Goal: Transaction & Acquisition: Download file/media

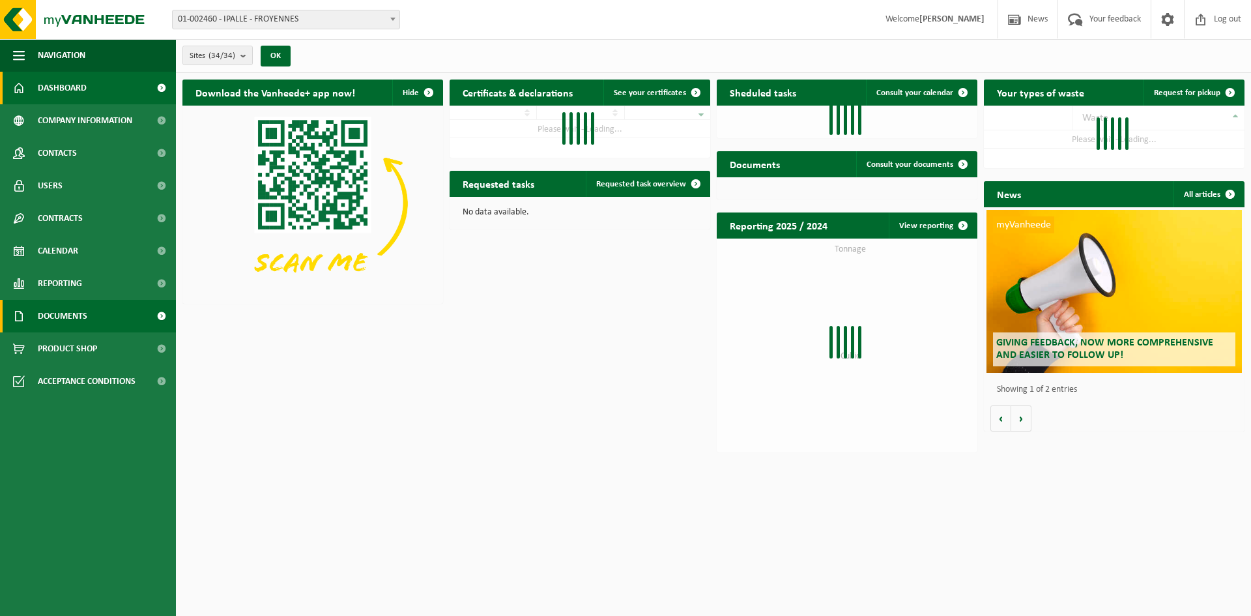
click at [93, 309] on link "Documents" at bounding box center [88, 316] width 176 height 33
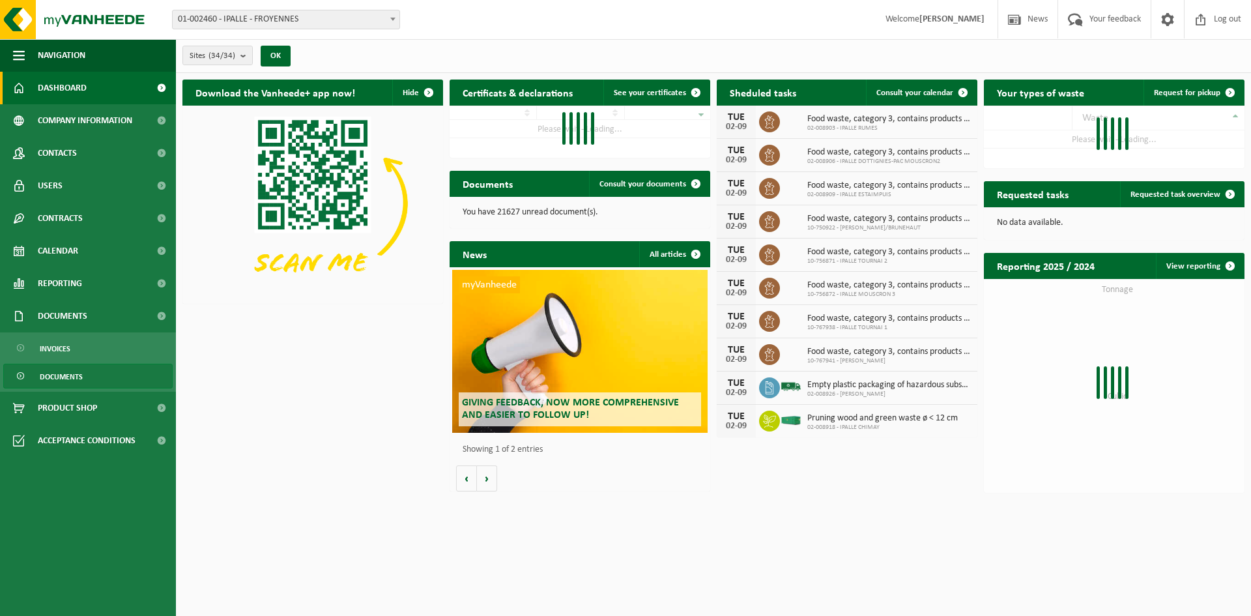
click at [52, 371] on span "Documents" at bounding box center [61, 376] width 43 height 25
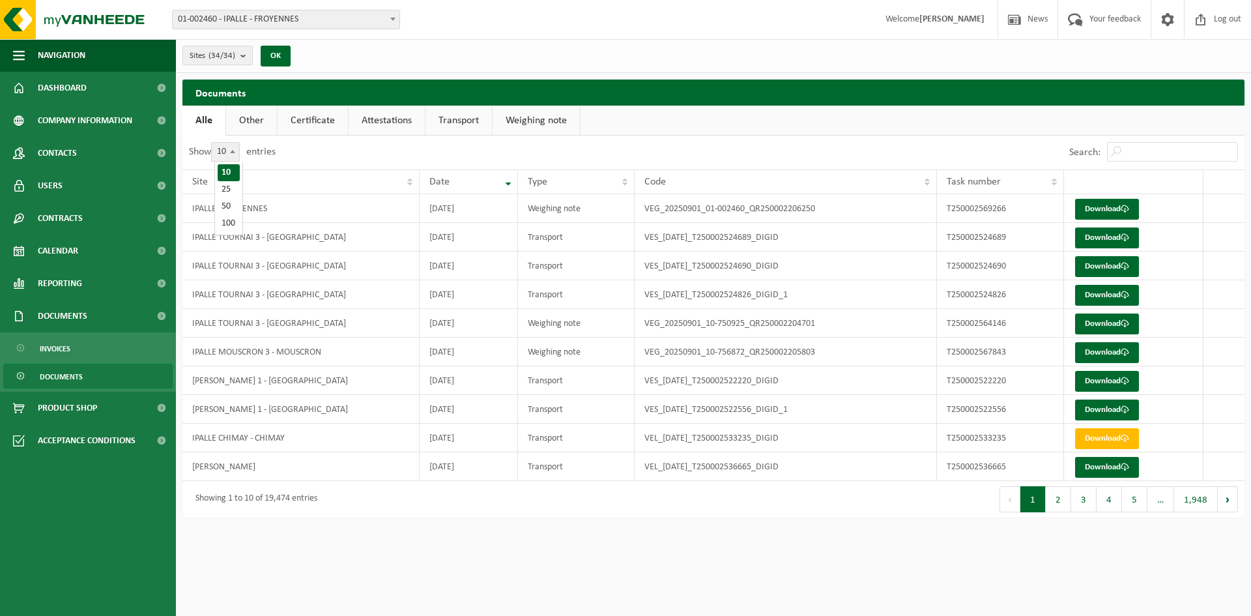
click at [233, 145] on span at bounding box center [232, 151] width 13 height 17
click at [233, 143] on select "10 25 50 100" at bounding box center [233, 142] width 39 height 1
select select "100"
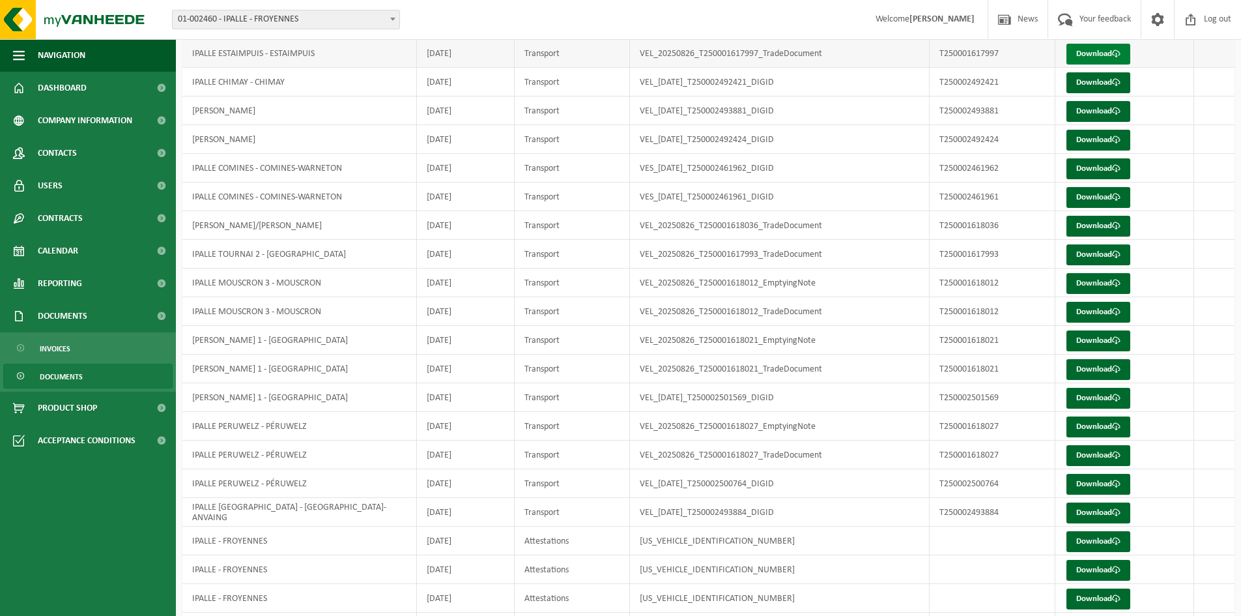
scroll to position [2494, 0]
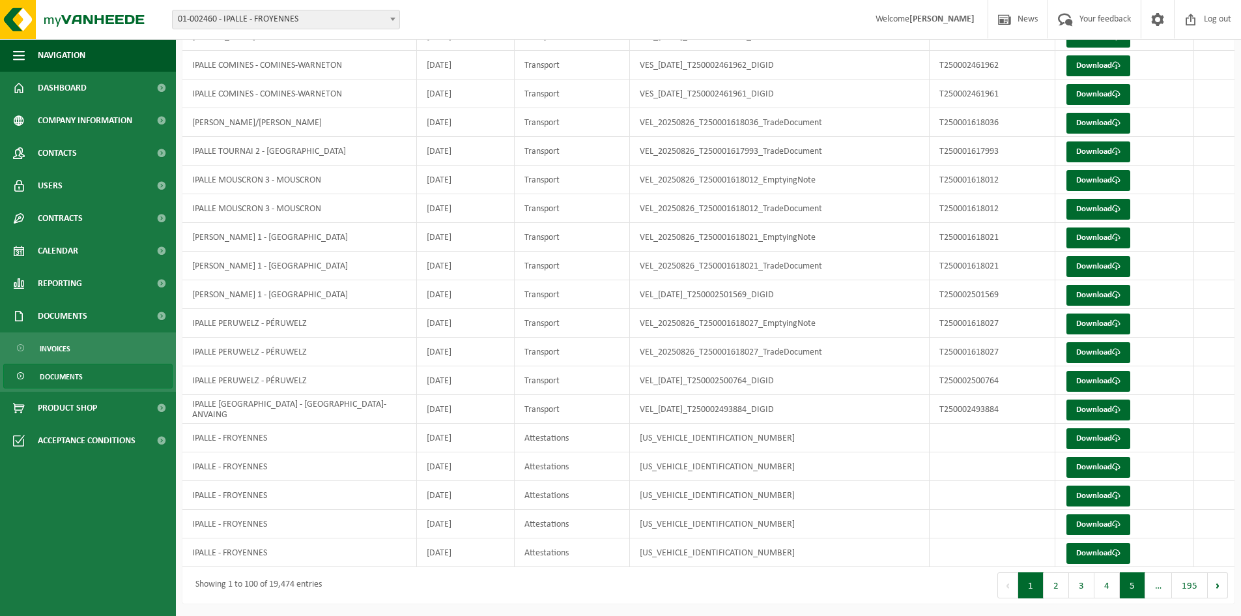
click at [1132, 591] on button "5" at bounding box center [1132, 585] width 25 height 26
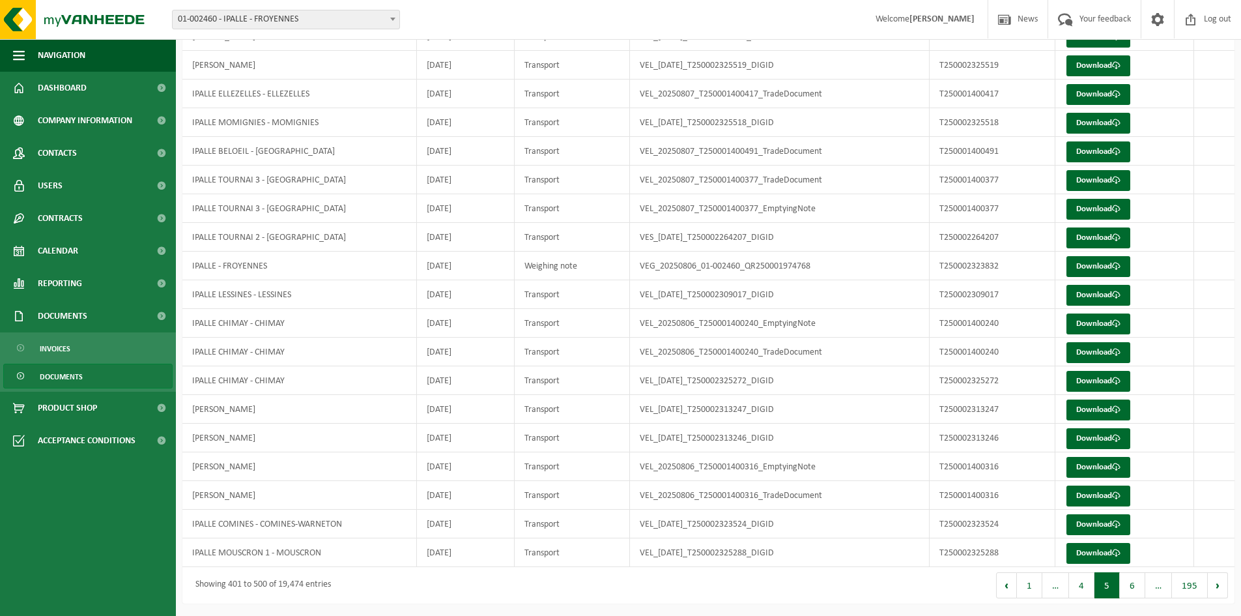
click at [1134, 589] on button "6" at bounding box center [1132, 585] width 25 height 26
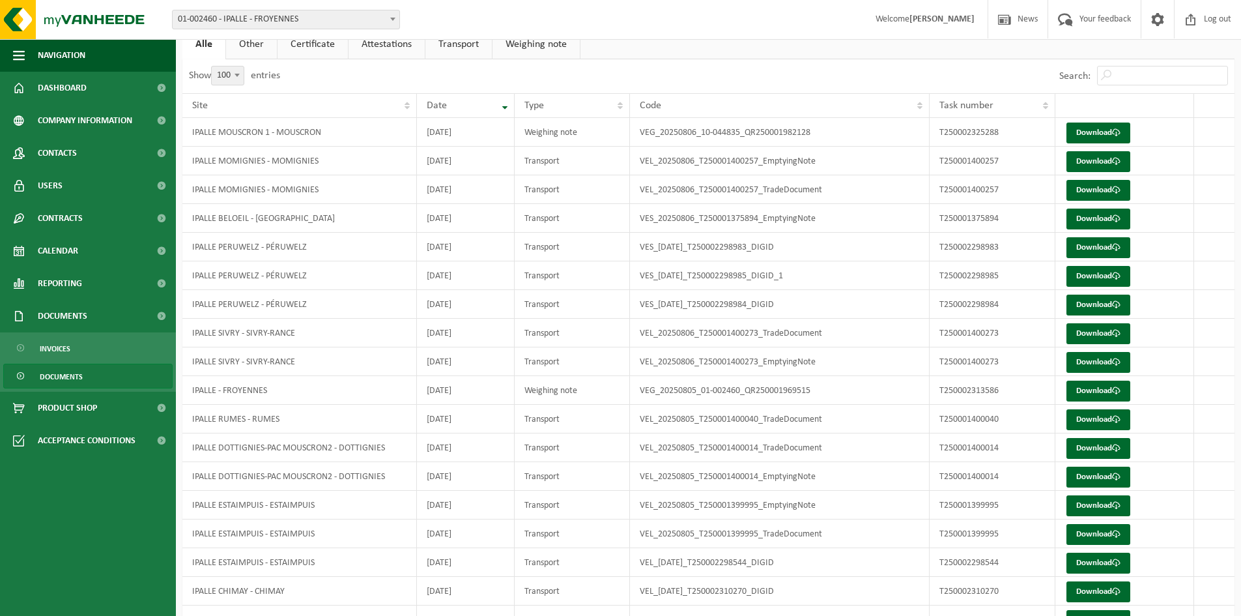
scroll to position [0, 0]
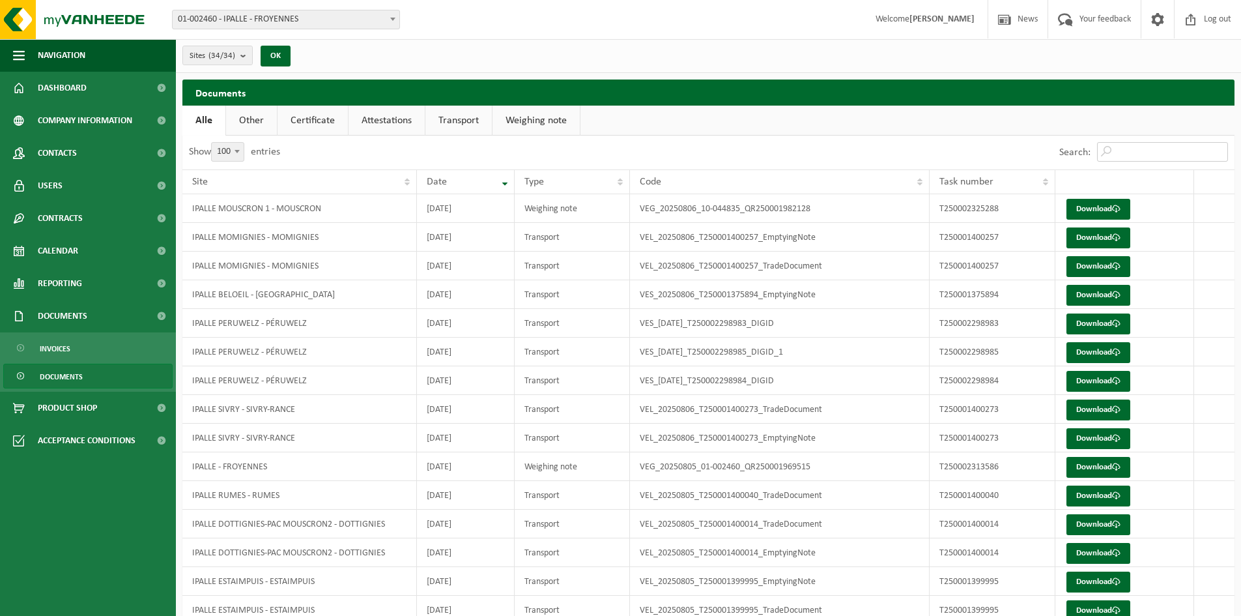
click at [1122, 147] on input "Search:" at bounding box center [1162, 152] width 131 height 20
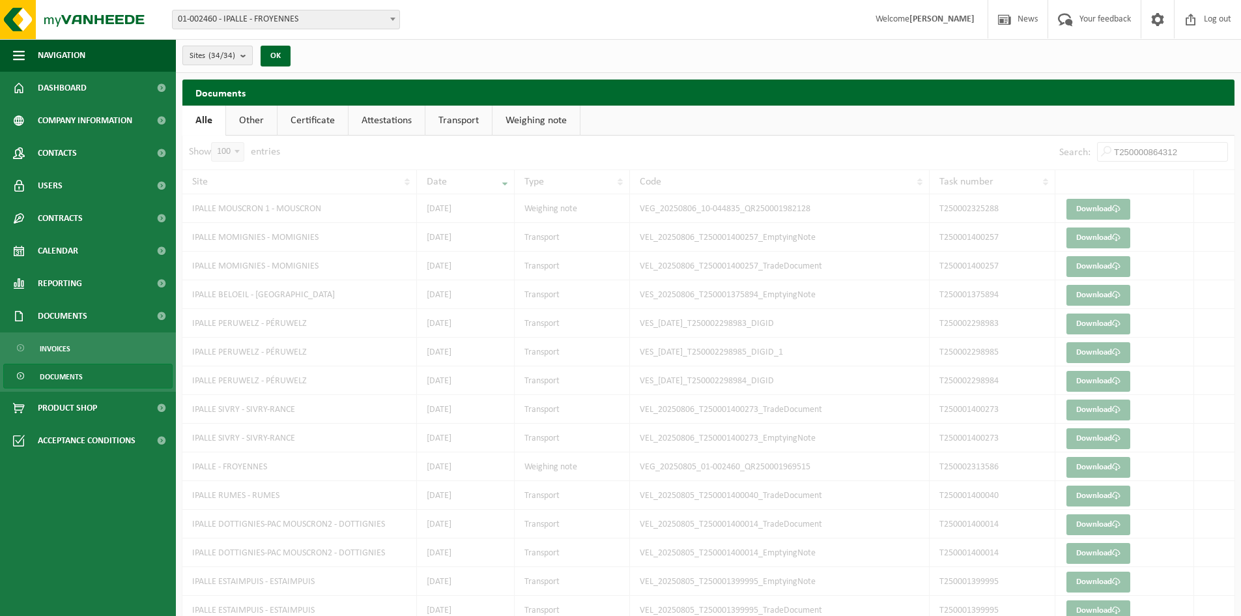
type input "T250000864312"
click at [238, 58] on button "Sites (34/34)" at bounding box center [217, 56] width 70 height 20
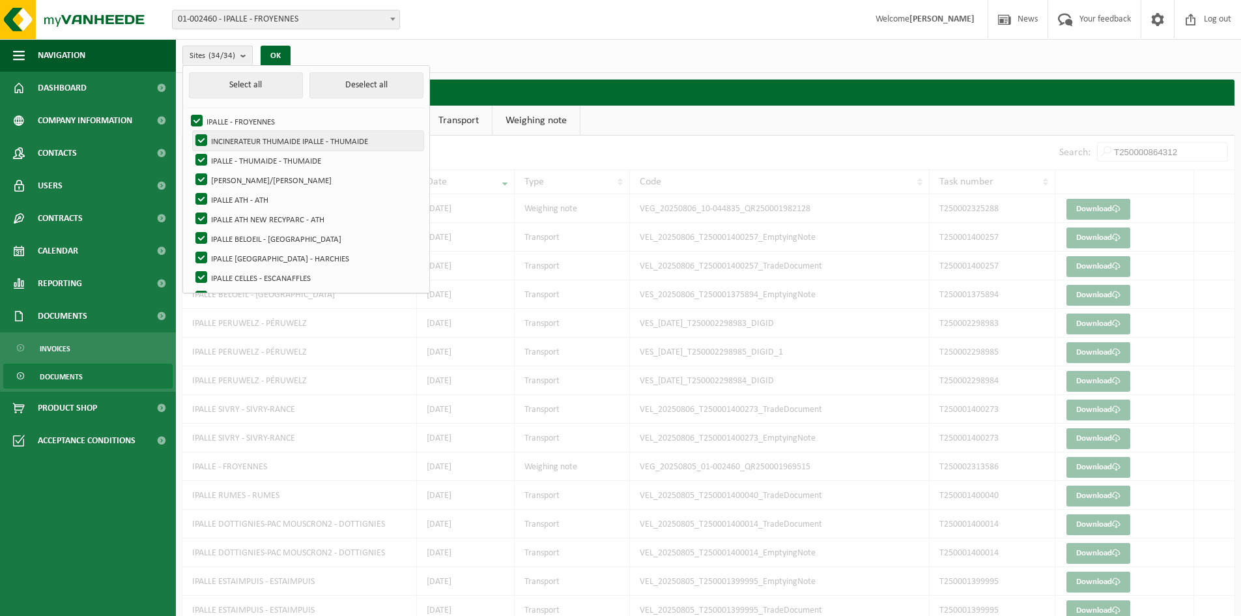
click at [196, 145] on label "INCINERATEUR THUMAIDE IPALLE - THUMAIDE" at bounding box center [308, 141] width 231 height 20
click at [191, 131] on input "INCINERATEUR THUMAIDE IPALLE - THUMAIDE" at bounding box center [190, 130] width 1 height 1
checkbox input "false"
click at [200, 153] on label "IPALLE - THUMAIDE - THUMAIDE" at bounding box center [308, 160] width 231 height 20
click at [191, 150] on input "IPALLE - THUMAIDE - THUMAIDE" at bounding box center [190, 150] width 1 height 1
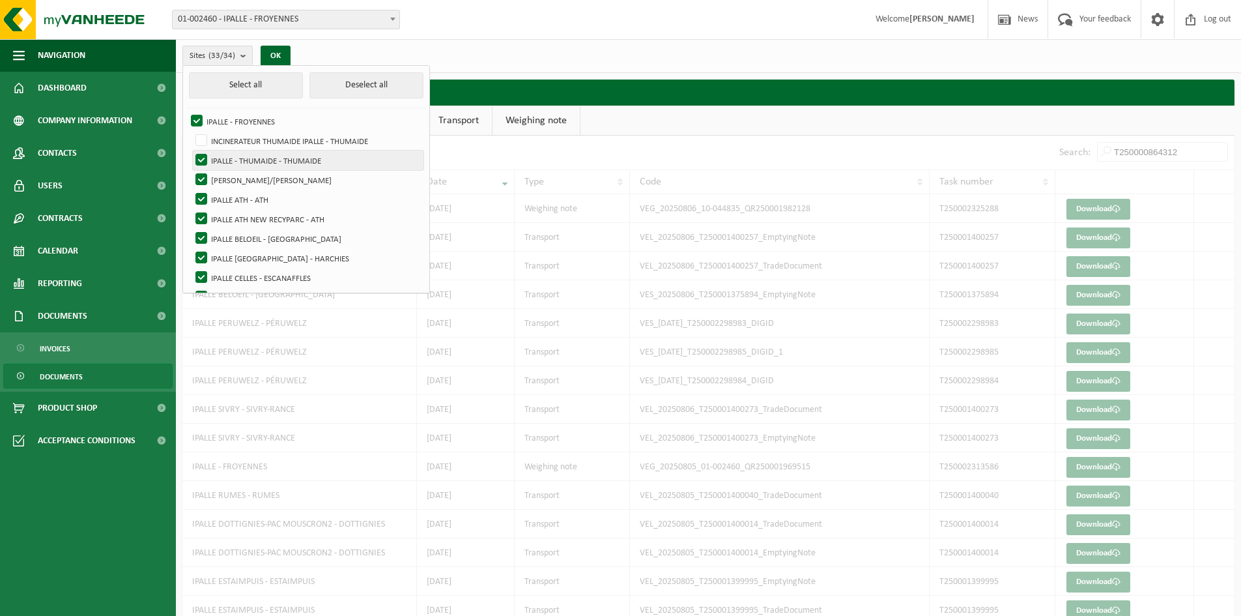
checkbox input "false"
click at [200, 173] on label "[PERSON_NAME]/[PERSON_NAME]" at bounding box center [308, 180] width 231 height 20
click at [191, 170] on input "[PERSON_NAME]/[PERSON_NAME]" at bounding box center [190, 169] width 1 height 1
click at [200, 186] on label "[PERSON_NAME]/[PERSON_NAME]" at bounding box center [308, 180] width 231 height 20
click at [191, 170] on input "[PERSON_NAME]/[PERSON_NAME]" at bounding box center [190, 169] width 1 height 1
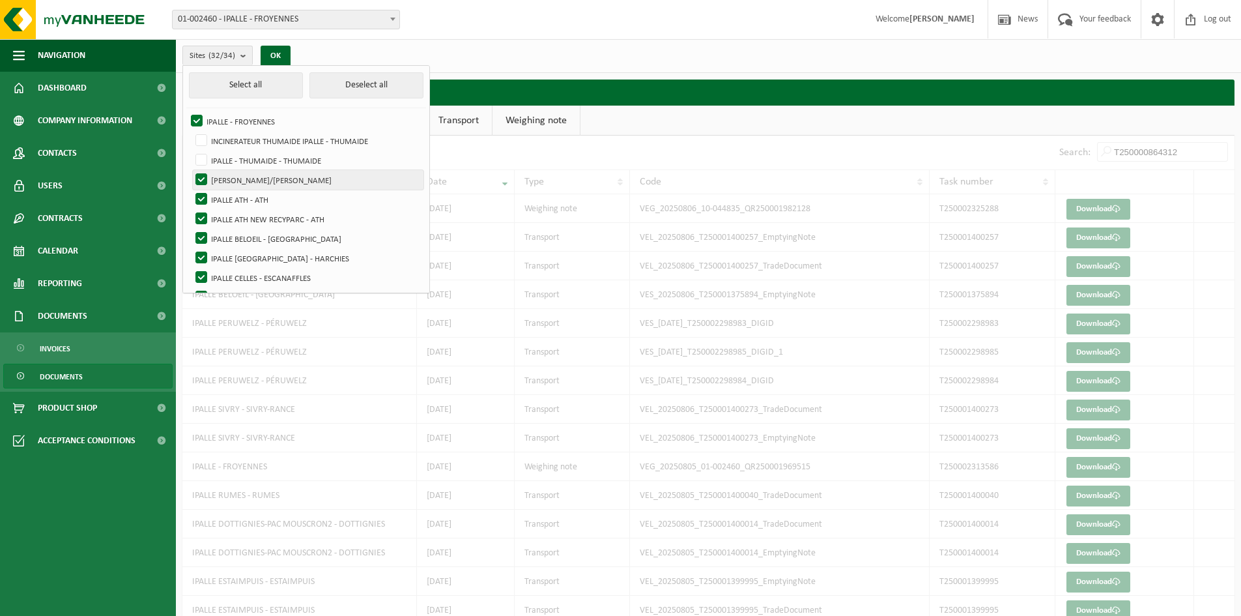
click at [197, 180] on label "[PERSON_NAME]/[PERSON_NAME]" at bounding box center [308, 180] width 231 height 20
click at [191, 170] on input "[PERSON_NAME]/[PERSON_NAME]" at bounding box center [190, 169] width 1 height 1
checkbox input "false"
click at [204, 195] on label "IPALLE ATH - ATH" at bounding box center [308, 200] width 231 height 20
click at [191, 190] on input "IPALLE ATH - ATH" at bounding box center [190, 189] width 1 height 1
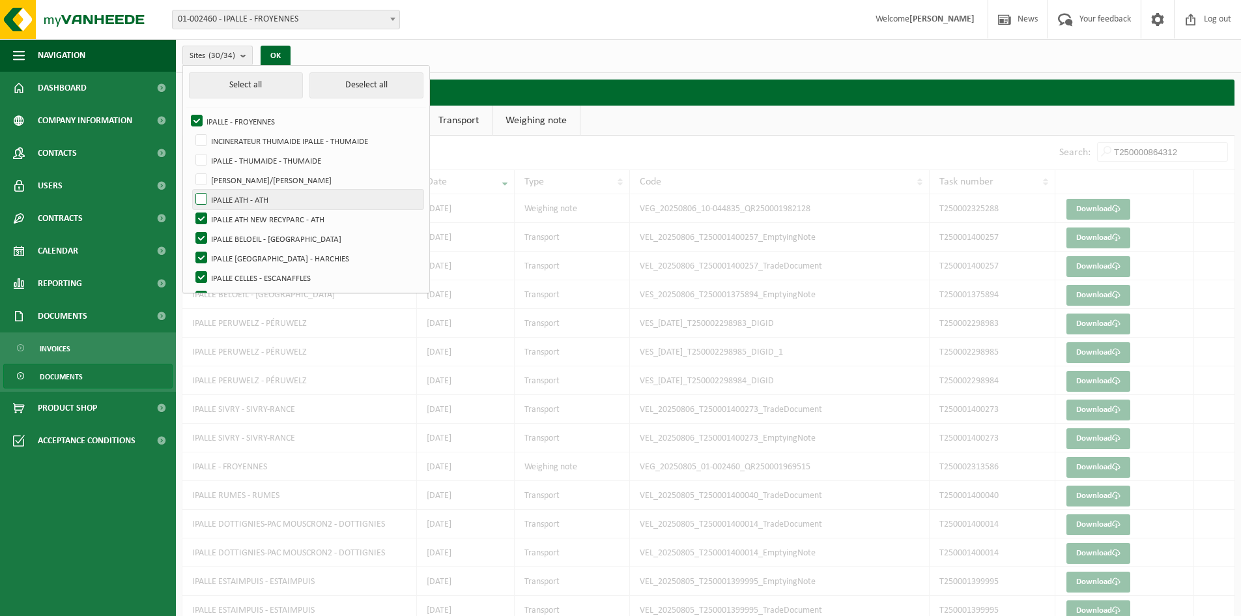
click at [199, 207] on label "IPALLE ATH - ATH" at bounding box center [308, 200] width 231 height 20
click at [191, 190] on input "IPALLE ATH - ATH" at bounding box center [190, 189] width 1 height 1
click at [203, 200] on label "IPALLE ATH - ATH" at bounding box center [308, 200] width 231 height 20
click at [191, 190] on input "IPALLE ATH - ATH" at bounding box center [190, 189] width 1 height 1
checkbox input "false"
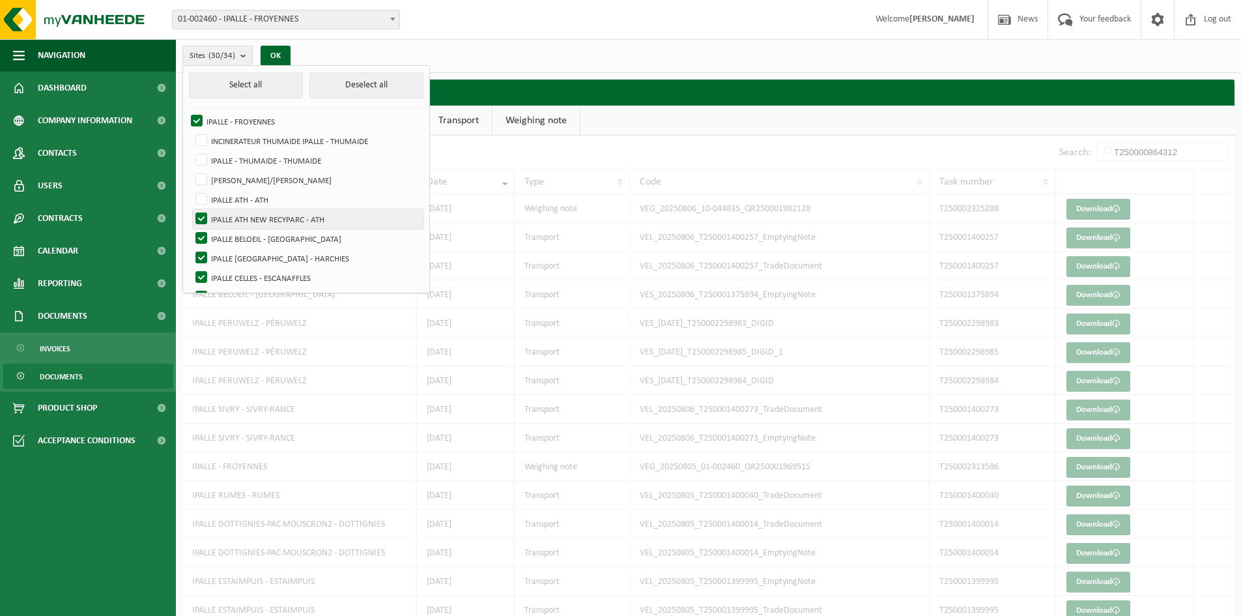
click at [201, 215] on label "IPALLE ATH NEW RECYPARC - ATH" at bounding box center [308, 219] width 231 height 20
click at [191, 209] on input "IPALLE ATH NEW RECYPARC - ATH" at bounding box center [190, 208] width 1 height 1
checkbox input "false"
click at [201, 232] on label "IPALLE BELOEIL - [GEOGRAPHIC_DATA]" at bounding box center [308, 239] width 231 height 20
click at [191, 229] on input "IPALLE BELOEIL - [GEOGRAPHIC_DATA]" at bounding box center [190, 228] width 1 height 1
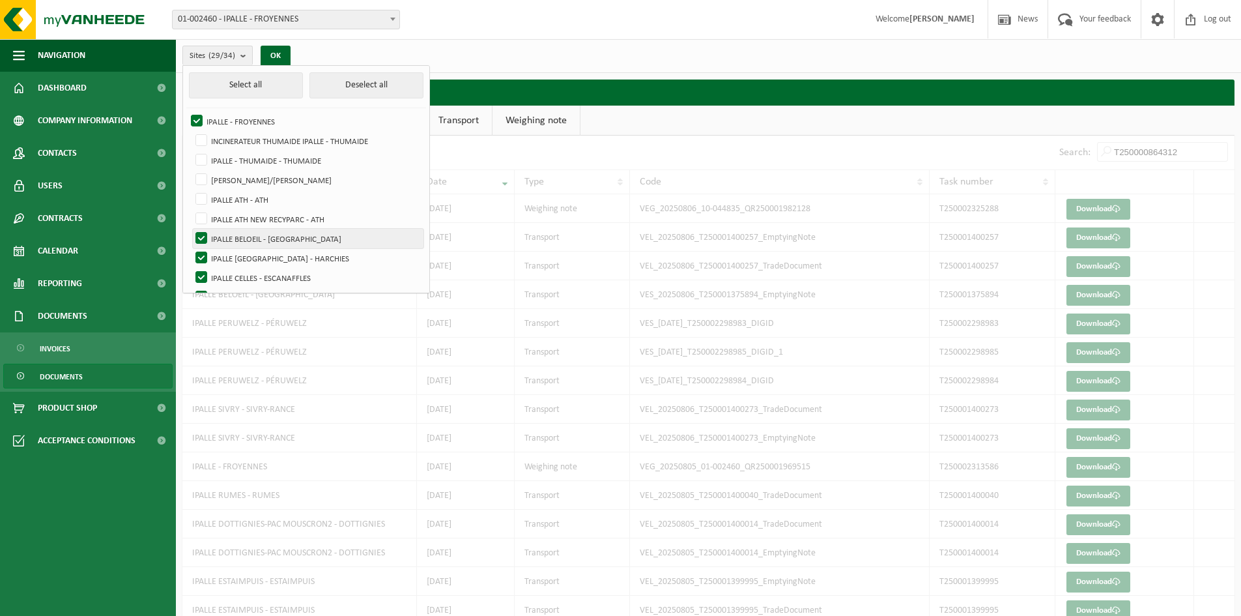
checkbox input "false"
click at [196, 255] on label "IPALLE [GEOGRAPHIC_DATA] - HARCHIES" at bounding box center [308, 258] width 231 height 20
click at [191, 248] on input "IPALLE [GEOGRAPHIC_DATA] - HARCHIES" at bounding box center [190, 248] width 1 height 1
checkbox input "false"
click at [202, 280] on label "IPALLE CELLES - ESCANAFFLES" at bounding box center [308, 278] width 231 height 20
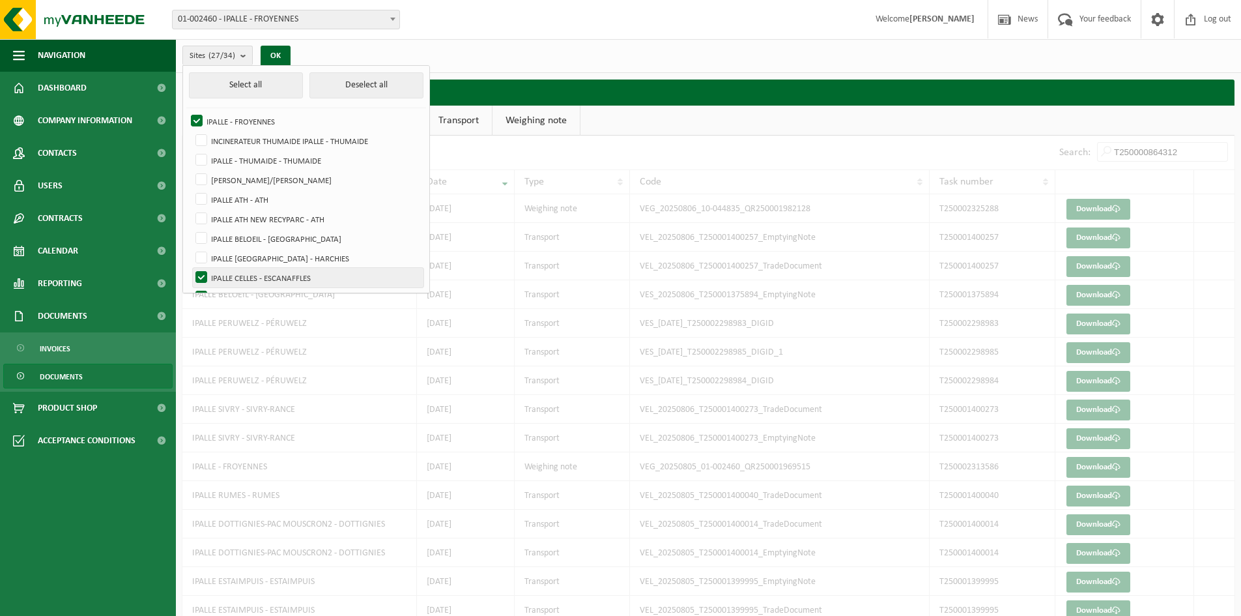
click at [191, 268] on input "IPALLE CELLES - ESCANAFFLES" at bounding box center [190, 267] width 1 height 1
checkbox input "false"
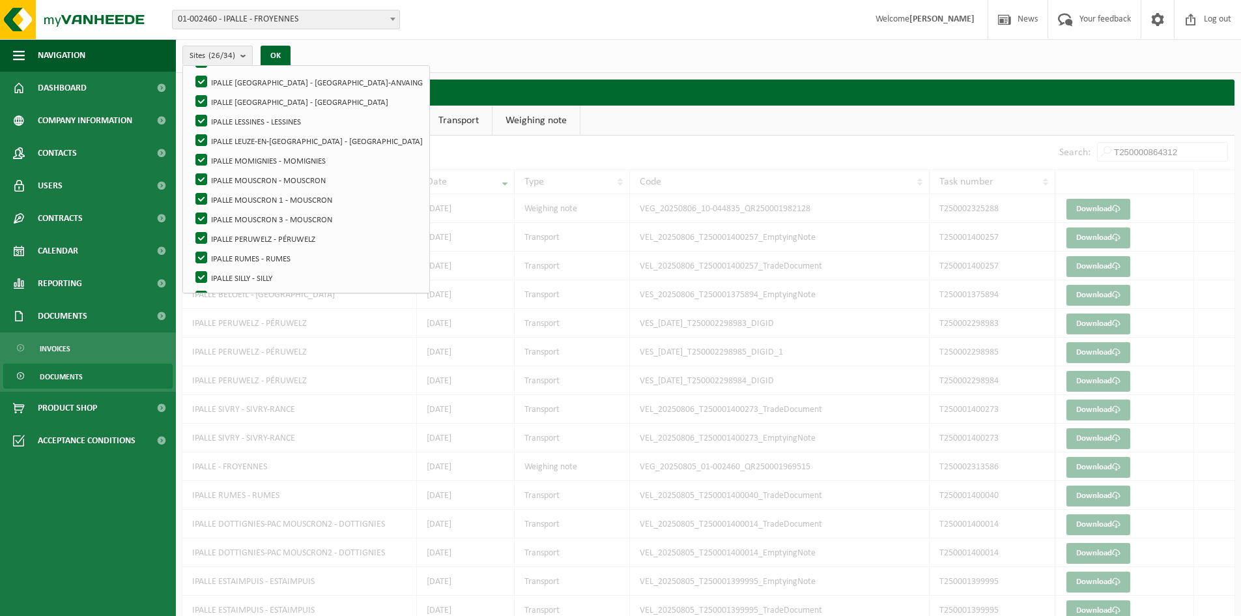
scroll to position [489, 0]
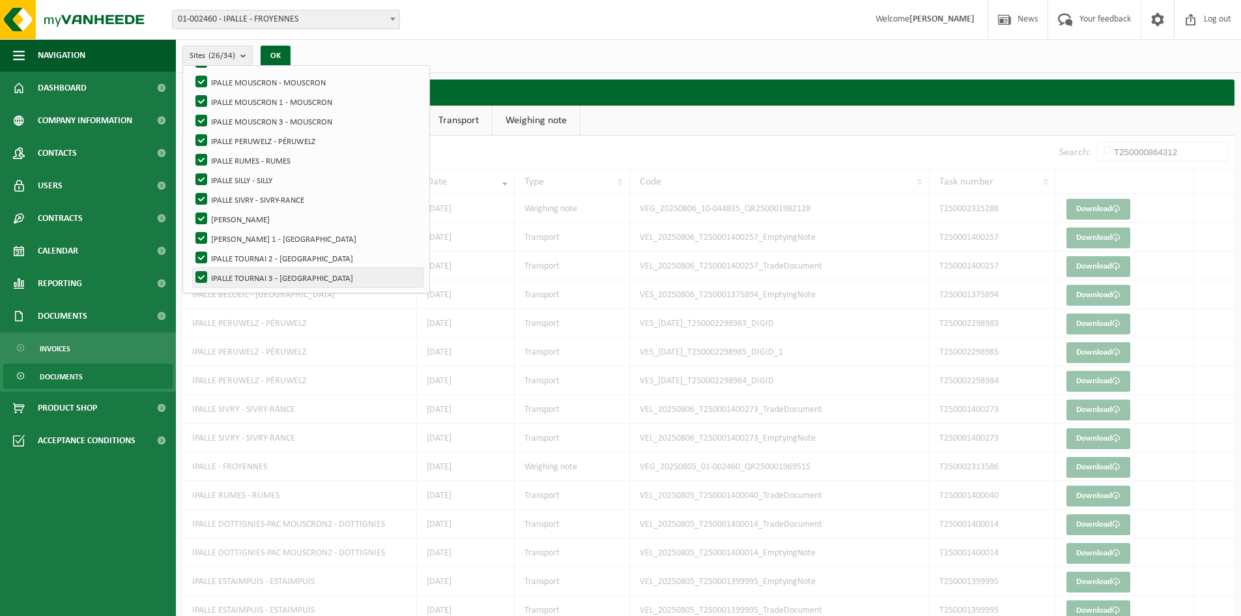
click at [203, 274] on label "IPALLE TOURNAI 3 - [GEOGRAPHIC_DATA]" at bounding box center [308, 278] width 231 height 20
click at [191, 268] on input "IPALLE TOURNAI 3 - [GEOGRAPHIC_DATA]" at bounding box center [190, 267] width 1 height 1
checkbox input "false"
click at [204, 257] on label "IPALLE TOURNAI 2 - [GEOGRAPHIC_DATA]" at bounding box center [308, 258] width 231 height 20
click at [191, 248] on input "IPALLE TOURNAI 2 - [GEOGRAPHIC_DATA]" at bounding box center [190, 248] width 1 height 1
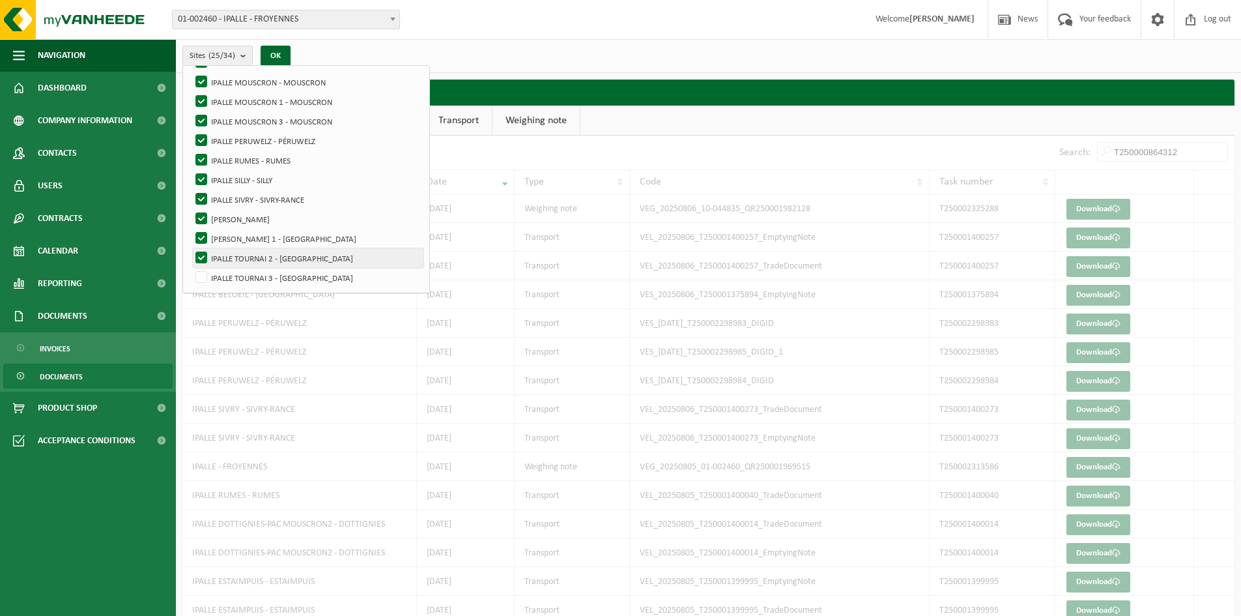
checkbox input "false"
click at [195, 230] on label "[PERSON_NAME] 1 - [GEOGRAPHIC_DATA]" at bounding box center [308, 239] width 231 height 20
click at [191, 229] on input "[PERSON_NAME] 1 - [GEOGRAPHIC_DATA]" at bounding box center [190, 228] width 1 height 1
checkbox input "false"
click at [200, 179] on label "IPALLE SILLY - SILLY" at bounding box center [308, 180] width 231 height 20
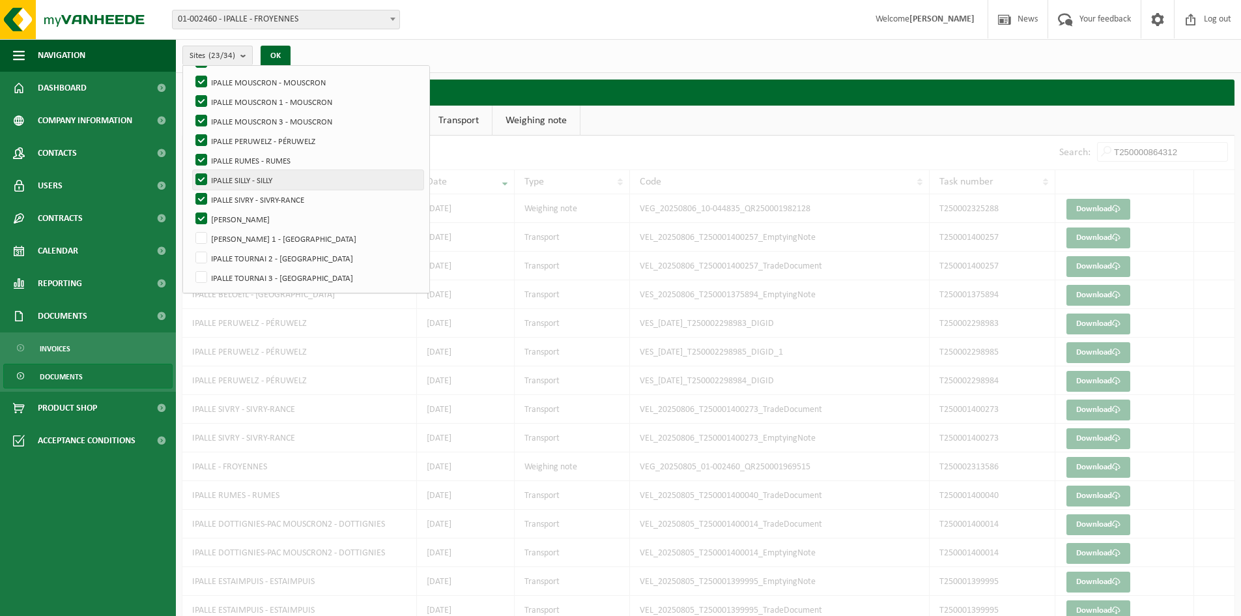
click at [191, 170] on input "IPALLE SILLY - SILLY" at bounding box center [190, 169] width 1 height 1
checkbox input "false"
click at [205, 159] on label "IPALLE RUMES - RUMES" at bounding box center [308, 160] width 231 height 20
click at [191, 150] on input "IPALLE RUMES - RUMES" at bounding box center [190, 150] width 1 height 1
checkbox input "false"
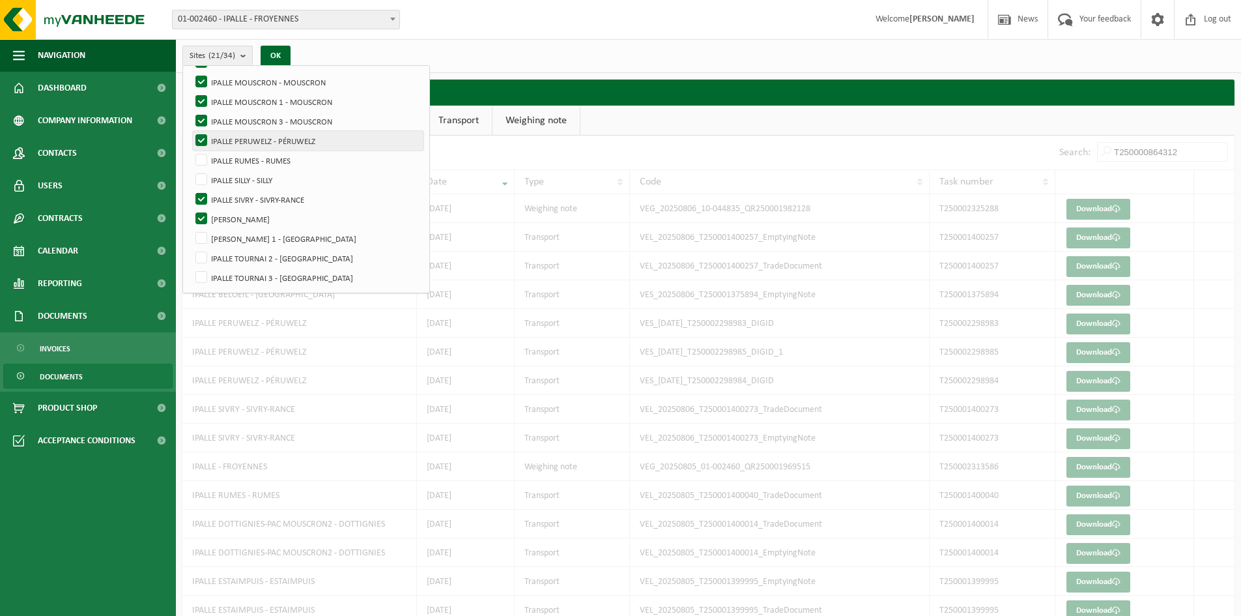
click at [200, 140] on label "IPALLE PERUWELZ - PÉRUWELZ" at bounding box center [308, 141] width 231 height 20
click at [191, 131] on input "IPALLE PERUWELZ - PÉRUWELZ" at bounding box center [190, 130] width 1 height 1
checkbox input "false"
click at [199, 122] on label "IPALLE MOUSCRON 3 - MOUSCRON" at bounding box center [308, 121] width 231 height 20
click at [191, 111] on input "IPALLE MOUSCRON 3 - MOUSCRON" at bounding box center [190, 111] width 1 height 1
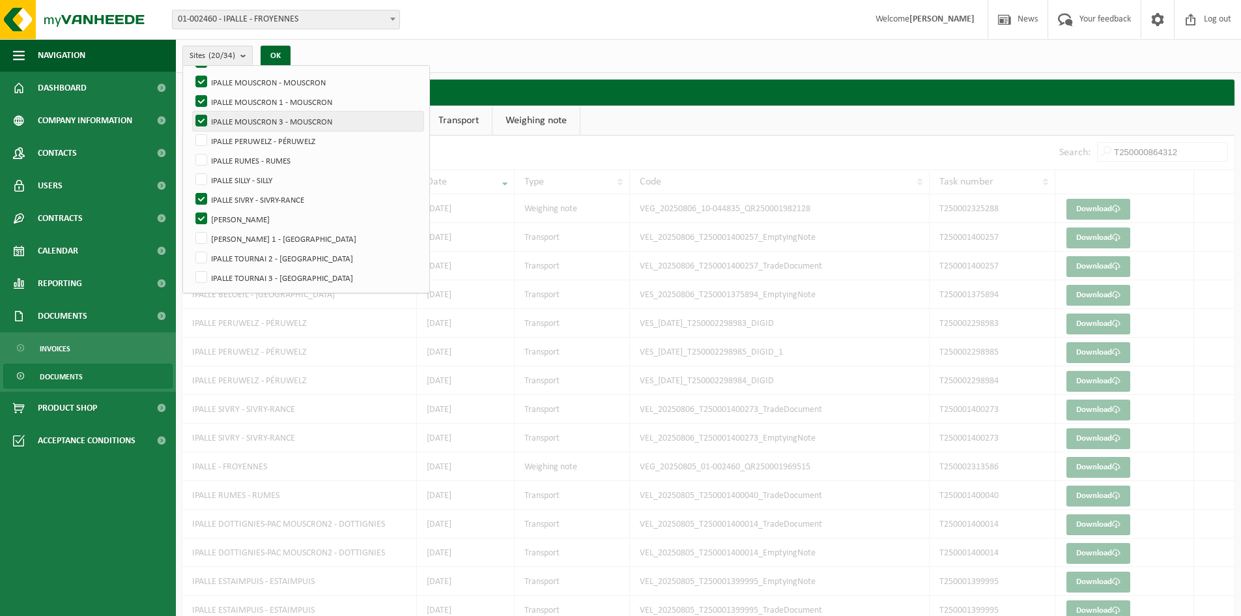
checkbox input "false"
click at [203, 104] on label "IPALLE MOUSCRON 1 - MOUSCRON" at bounding box center [308, 102] width 231 height 20
click at [191, 92] on input "IPALLE MOUSCRON 1 - MOUSCRON" at bounding box center [190, 91] width 1 height 1
checkbox input "false"
click at [202, 78] on label "IPALLE MOUSCRON - MOUSCRON" at bounding box center [308, 82] width 231 height 20
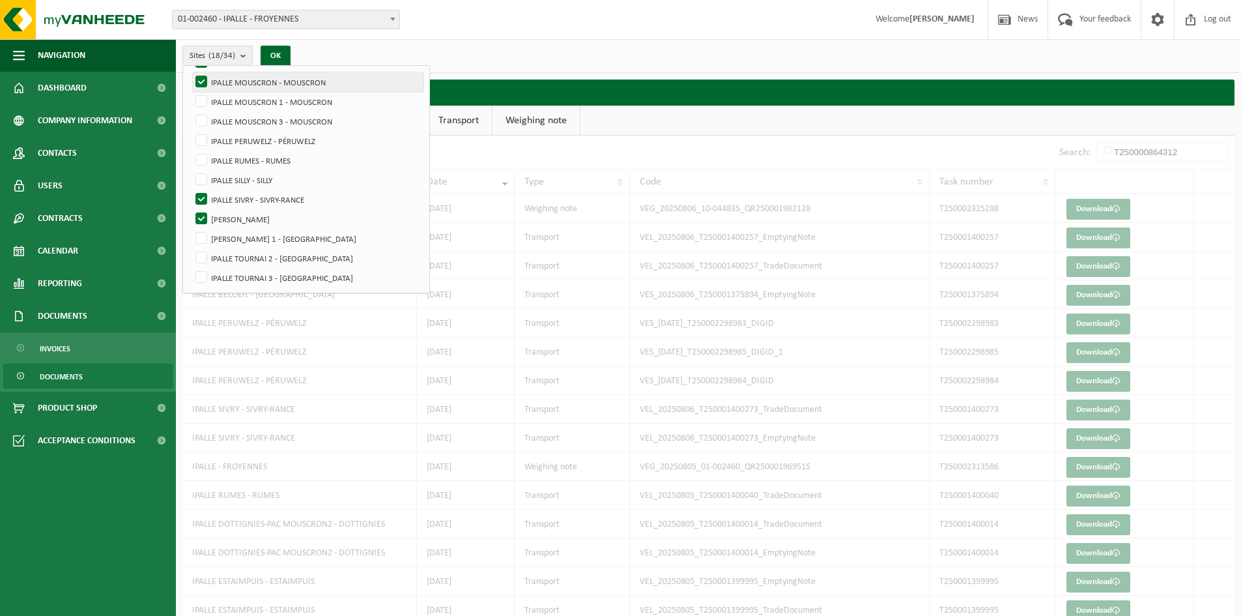
click at [191, 72] on input "IPALLE MOUSCRON - MOUSCRON" at bounding box center [190, 72] width 1 height 1
checkbox input "false"
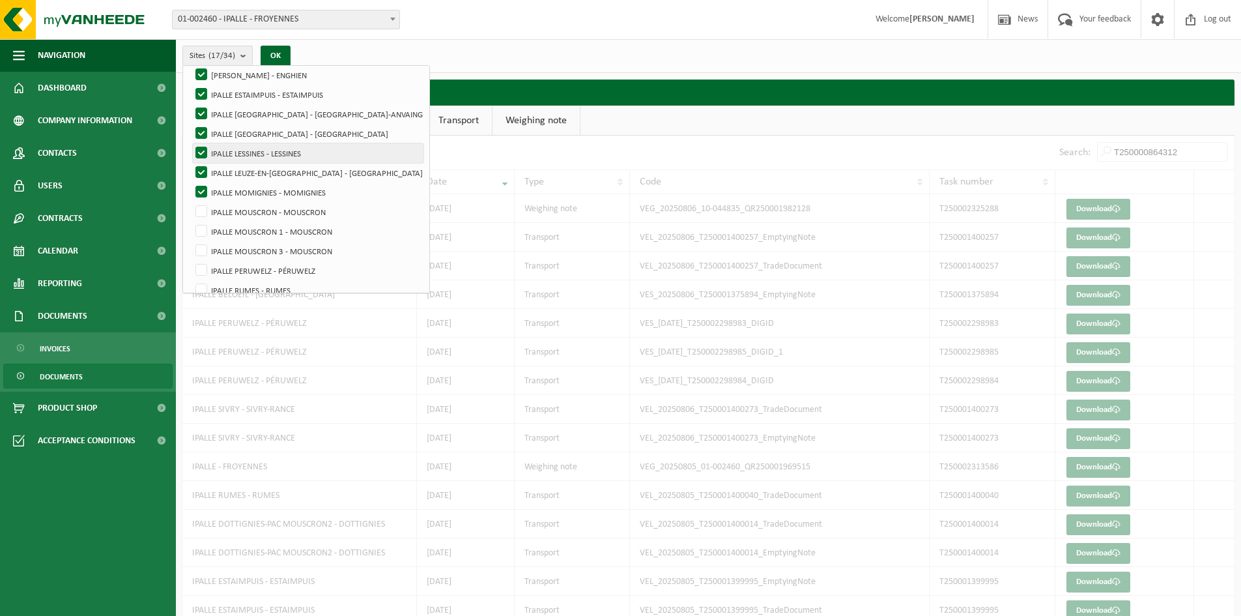
scroll to position [358, 0]
click at [198, 172] on label "IPALLE LEUZE-EN-[GEOGRAPHIC_DATA] - [GEOGRAPHIC_DATA]" at bounding box center [308, 174] width 231 height 20
click at [191, 164] on input "IPALLE LEUZE-EN-[GEOGRAPHIC_DATA] - [GEOGRAPHIC_DATA]" at bounding box center [190, 163] width 1 height 1
checkbox input "false"
click at [205, 144] on label "IPALLE LESSINES - LESSINES" at bounding box center [308, 154] width 231 height 20
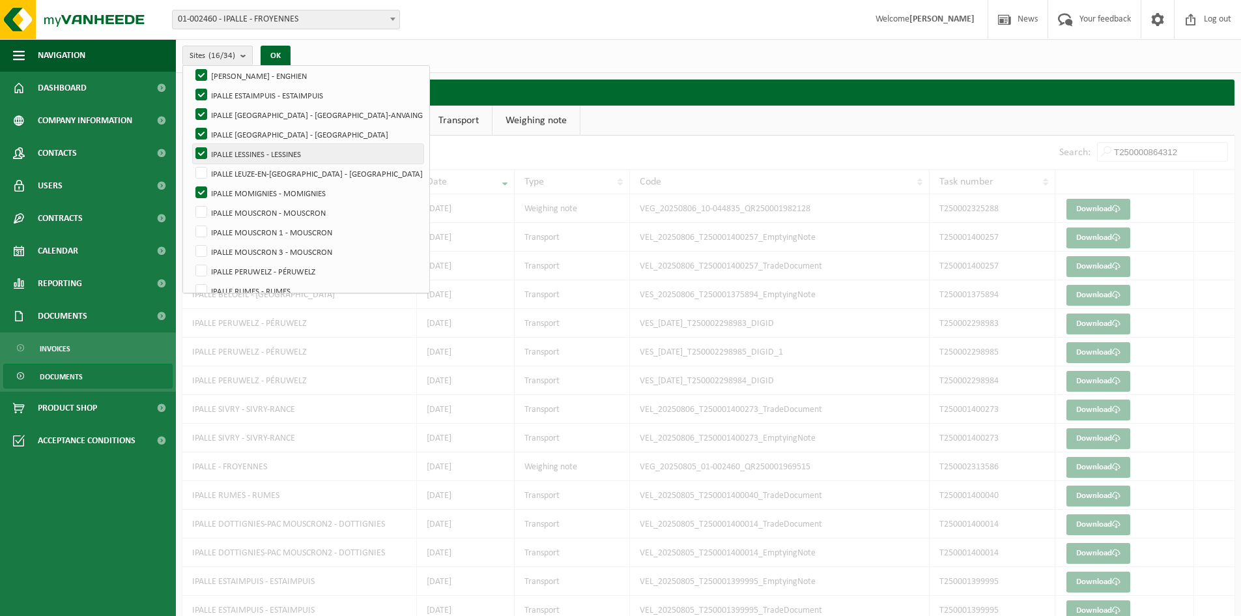
click at [191, 143] on input "IPALLE LESSINES - LESSINES" at bounding box center [190, 143] width 1 height 1
checkbox input "false"
click at [210, 124] on label "IPALLE [GEOGRAPHIC_DATA] - [GEOGRAPHIC_DATA]" at bounding box center [308, 134] width 231 height 20
click at [191, 124] on input "IPALLE [GEOGRAPHIC_DATA] - [GEOGRAPHIC_DATA]" at bounding box center [190, 124] width 1 height 1
checkbox input "false"
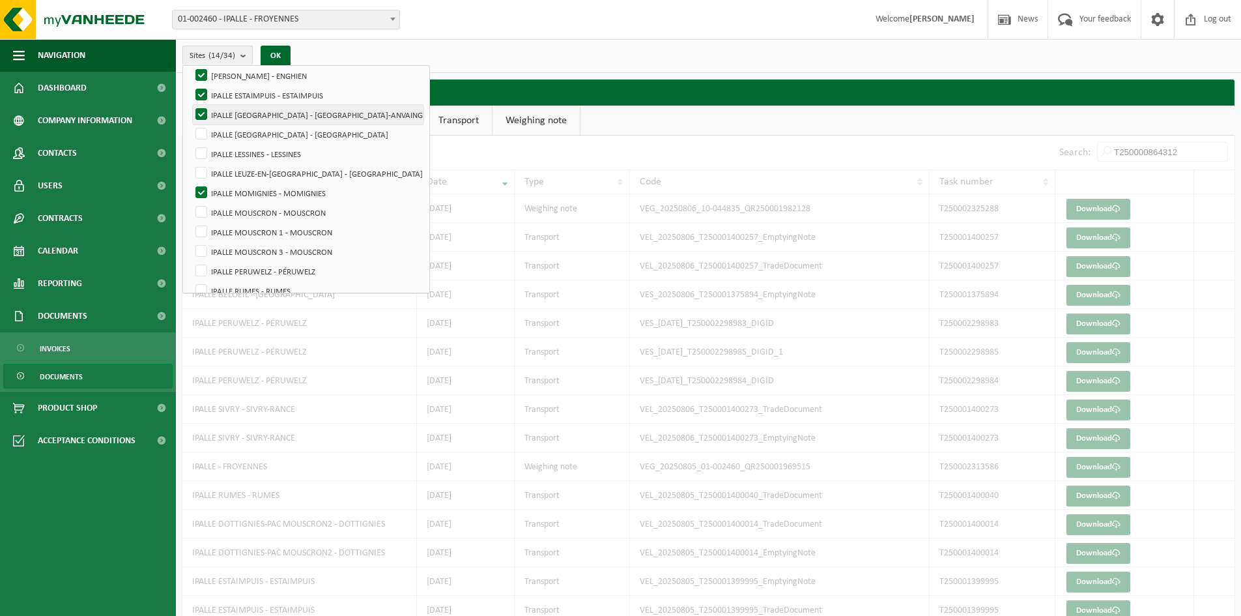
click at [208, 105] on label "IPALLE [GEOGRAPHIC_DATA] - [GEOGRAPHIC_DATA]-ANVAING" at bounding box center [308, 115] width 231 height 20
click at [191, 105] on input "IPALLE [GEOGRAPHIC_DATA] - [GEOGRAPHIC_DATA]-ANVAING" at bounding box center [190, 104] width 1 height 1
checkbox input "false"
click at [199, 91] on label "IPALLE ESTAIMPUIS - ESTAIMPUIS" at bounding box center [308, 95] width 231 height 20
click at [191, 85] on input "IPALLE ESTAIMPUIS - ESTAIMPUIS" at bounding box center [190, 85] width 1 height 1
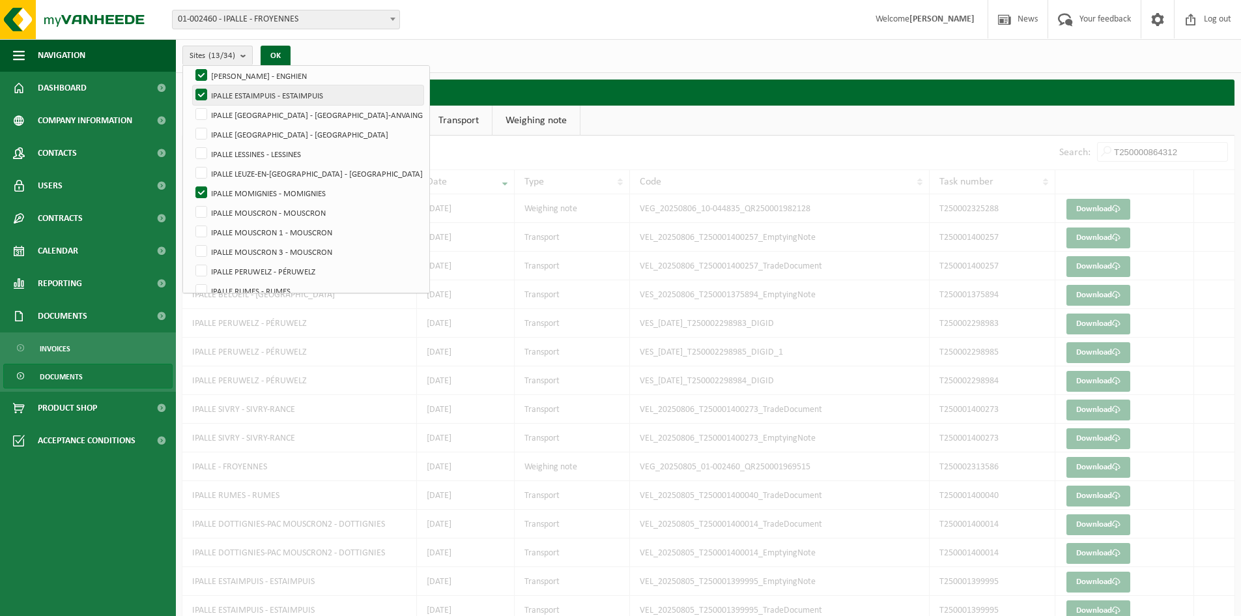
checkbox input "false"
click at [203, 78] on label "[PERSON_NAME] - ENGHIEN" at bounding box center [308, 76] width 231 height 20
click at [191, 66] on input "[PERSON_NAME] - ENGHIEN" at bounding box center [190, 65] width 1 height 1
checkbox input "false"
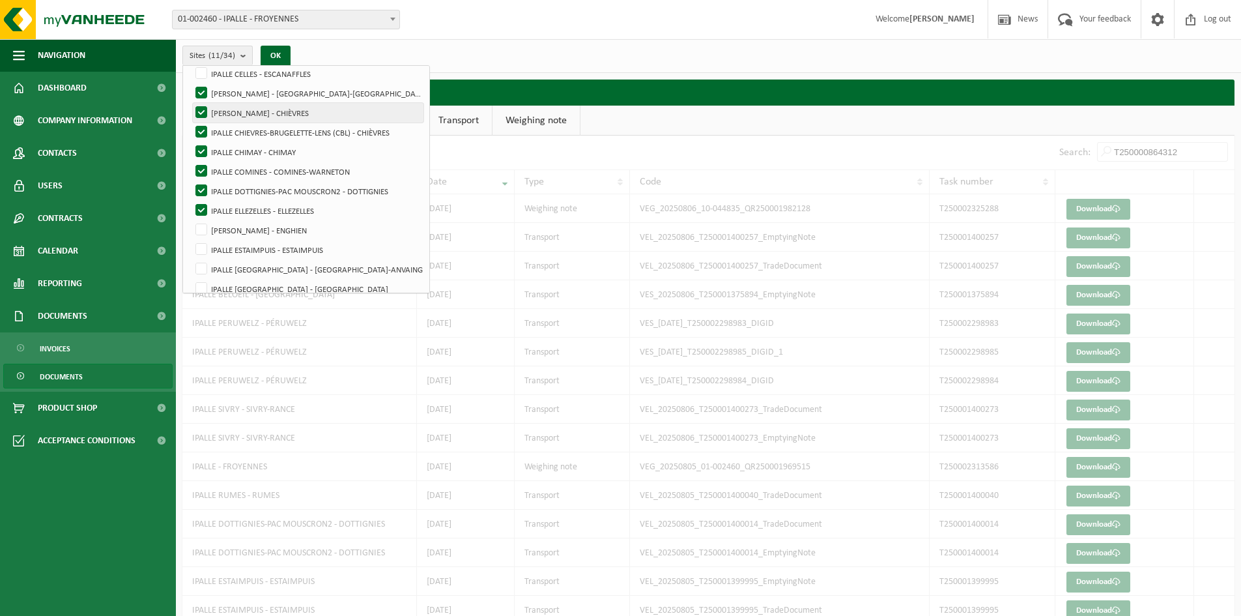
scroll to position [163, 0]
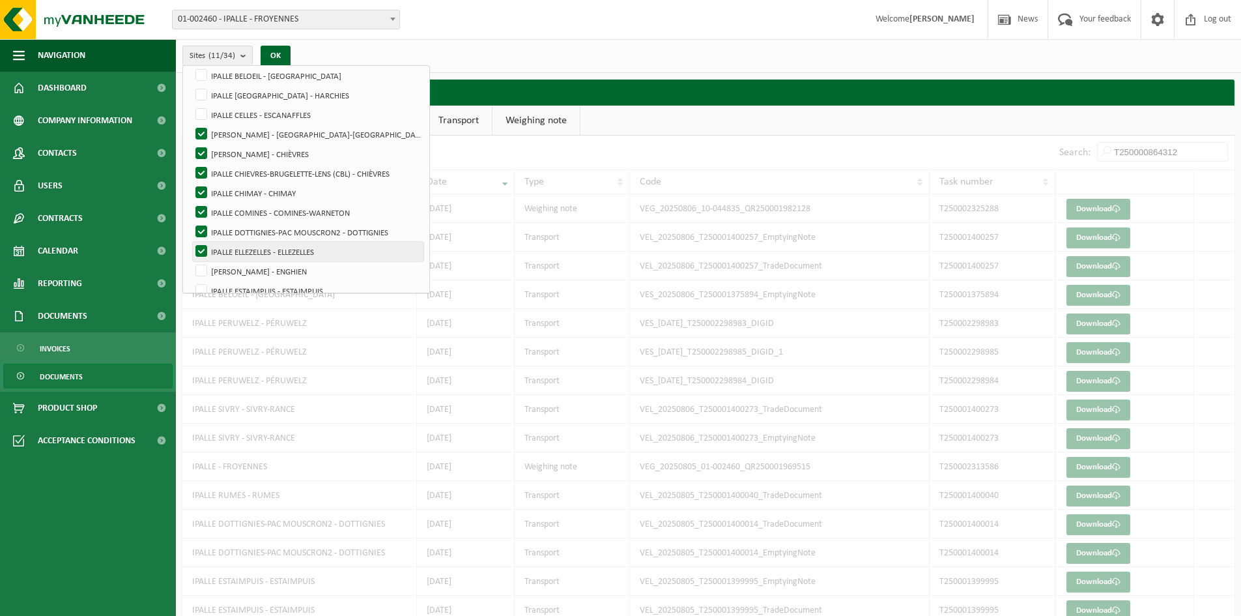
click at [201, 242] on label "IPALLE ELLEZELLES - ELLEZELLES" at bounding box center [308, 252] width 231 height 20
click at [191, 242] on input "IPALLE ELLEZELLES - ELLEZELLES" at bounding box center [190, 241] width 1 height 1
checkbox input "false"
click at [200, 225] on label "IPALLE DOTTIGNIES-PAC MOUSCRON2 - DOTTIGNIES" at bounding box center [308, 232] width 231 height 20
click at [191, 222] on input "IPALLE DOTTIGNIES-PAC MOUSCRON2 - DOTTIGNIES" at bounding box center [190, 221] width 1 height 1
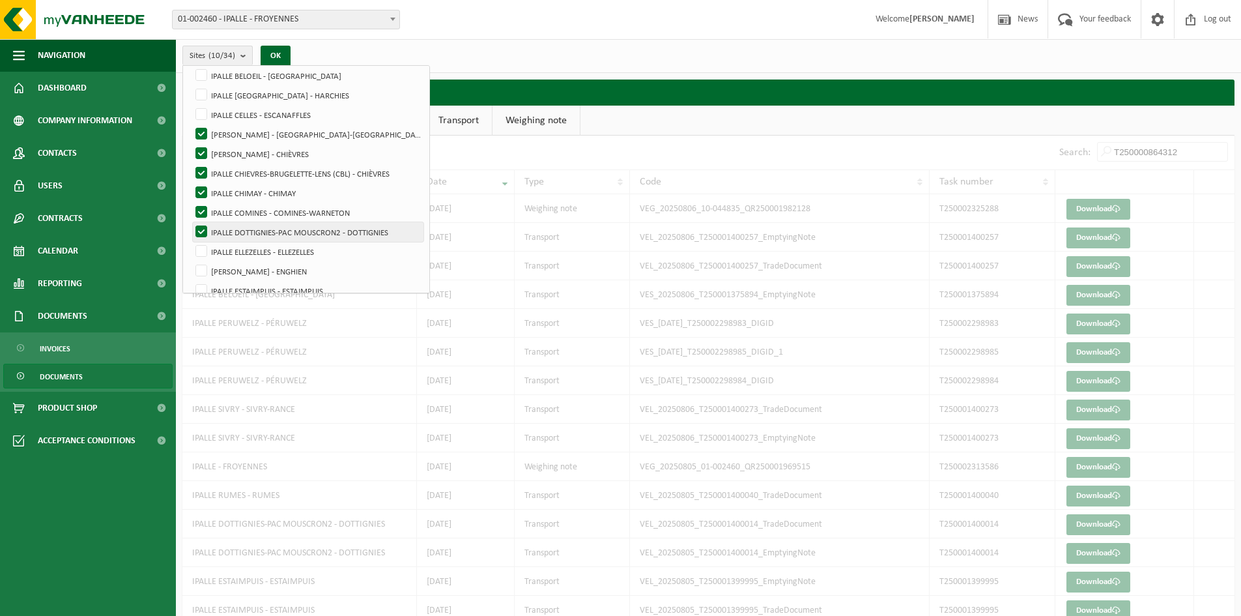
checkbox input "false"
click at [199, 205] on label "IPALLE COMINES - COMINES-WARNETON" at bounding box center [308, 213] width 231 height 20
click at [191, 203] on input "IPALLE COMINES - COMINES-WARNETON" at bounding box center [190, 202] width 1 height 1
checkbox input "false"
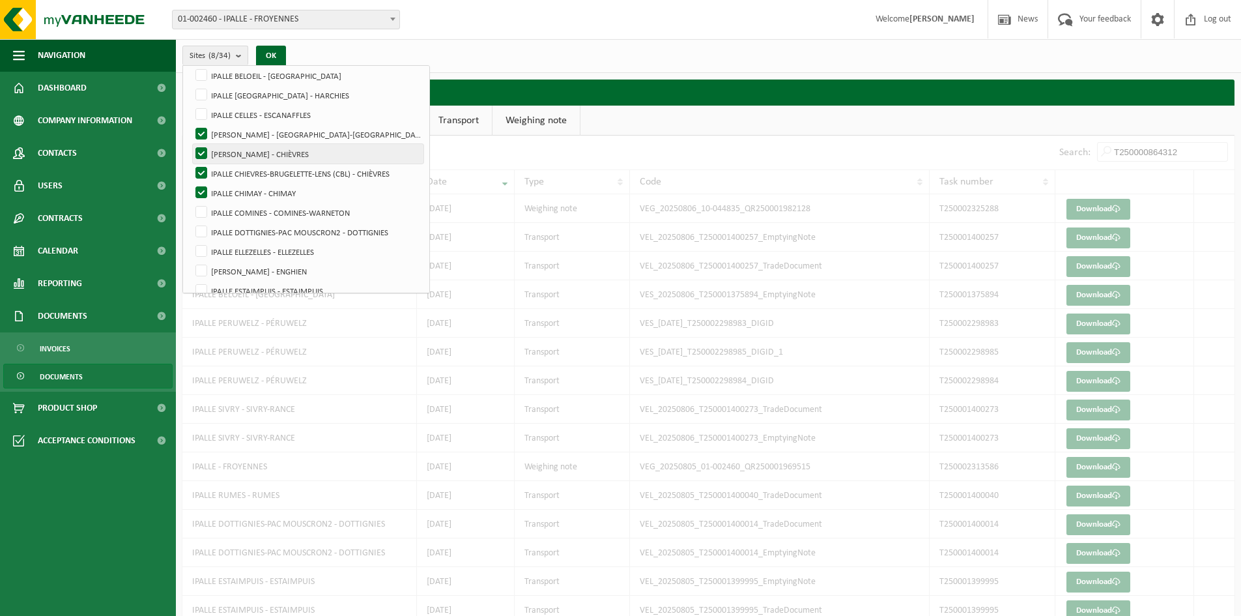
click at [205, 150] on label "[PERSON_NAME] - CHIÈVRES" at bounding box center [308, 154] width 231 height 20
click at [191, 144] on input "[PERSON_NAME] - CHIÈVRES" at bounding box center [190, 143] width 1 height 1
checkbox input "false"
click at [201, 142] on label "[PERSON_NAME] - [GEOGRAPHIC_DATA]-[GEOGRAPHIC_DATA]" at bounding box center [308, 134] width 231 height 20
click at [191, 124] on input "[PERSON_NAME] - [GEOGRAPHIC_DATA]-[GEOGRAPHIC_DATA]" at bounding box center [190, 124] width 1 height 1
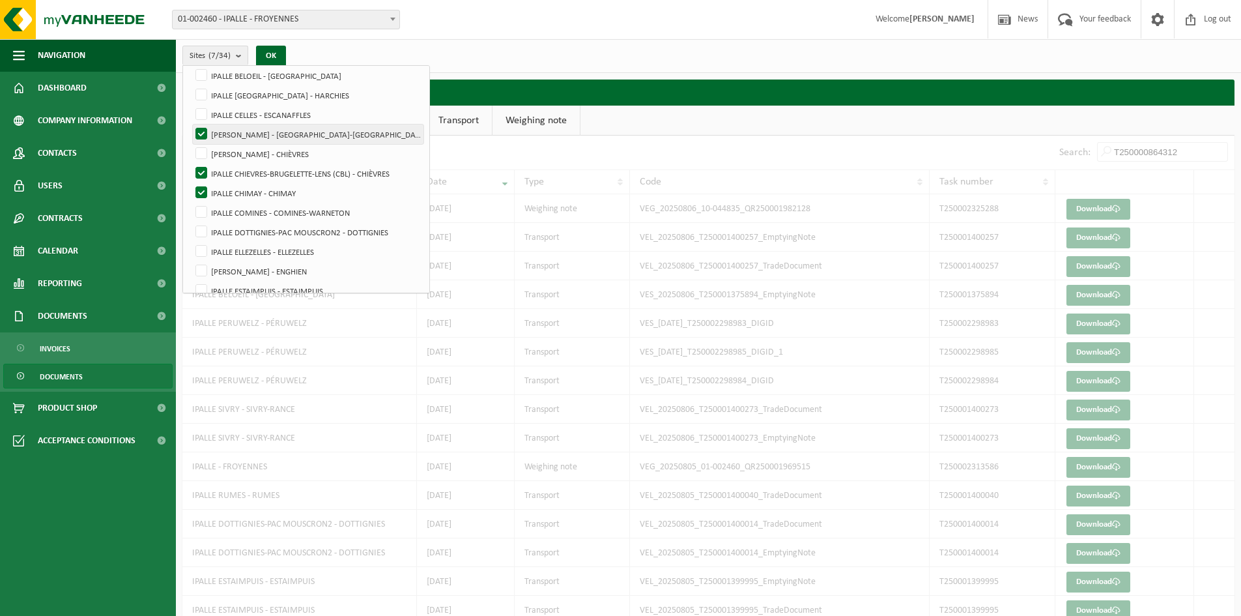
checkbox input "false"
click at [199, 171] on label "IPALLE CHIEVRES-BRUGELETTE-LENS (CBL) - CHIÈVRES" at bounding box center [308, 174] width 231 height 20
click at [191, 164] on input "IPALLE CHIEVRES-BRUGELETTE-LENS (CBL) - CHIÈVRES" at bounding box center [190, 163] width 1 height 1
checkbox input "false"
click at [276, 57] on button "OK" at bounding box center [271, 56] width 30 height 21
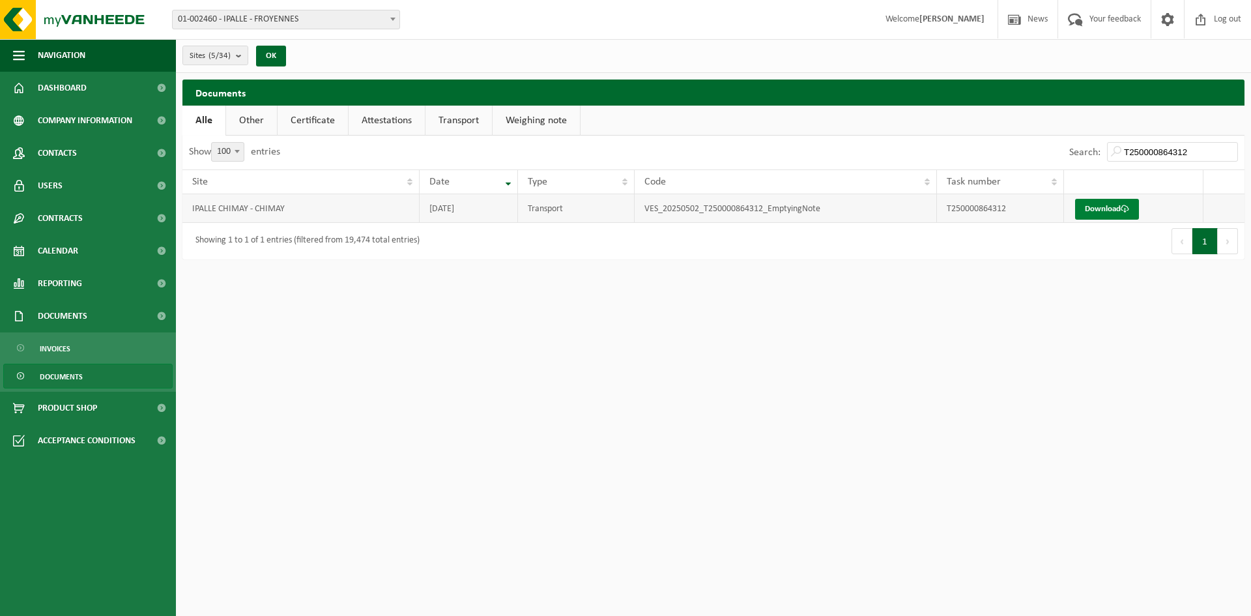
click at [1089, 210] on link "Download" at bounding box center [1107, 209] width 64 height 21
click at [1094, 208] on link "Download" at bounding box center [1107, 209] width 64 height 21
drag, startPoint x: 1187, startPoint y: 150, endPoint x: 1115, endPoint y: 146, distance: 72.5
click at [1115, 146] on input "T250000864312" at bounding box center [1172, 152] width 131 height 20
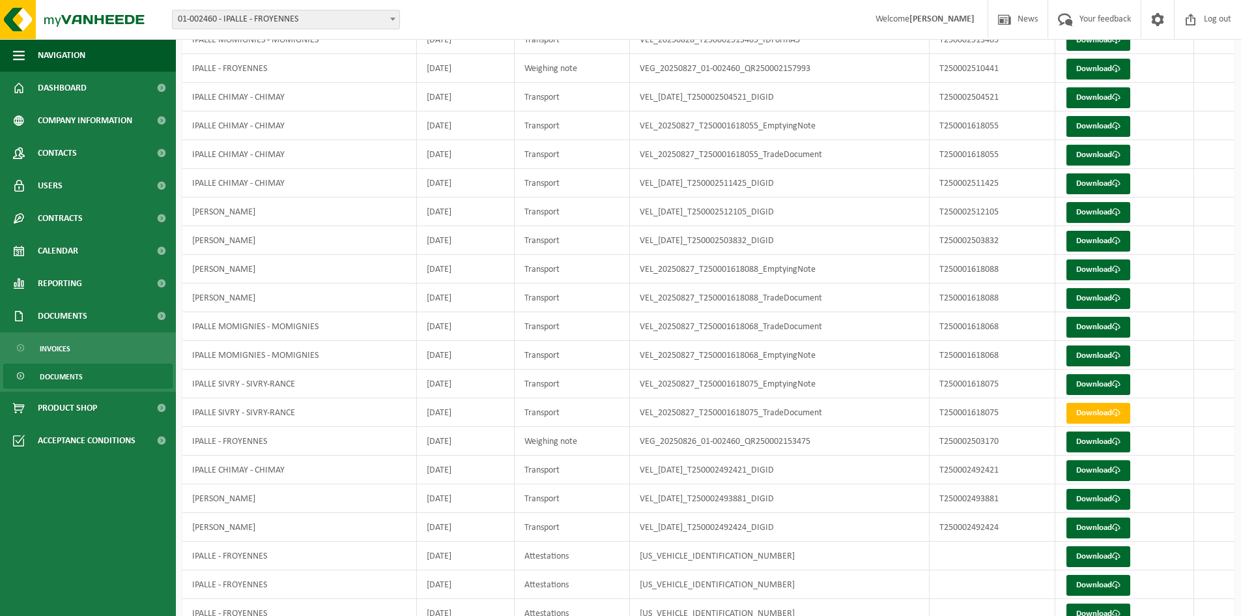
scroll to position [474, 0]
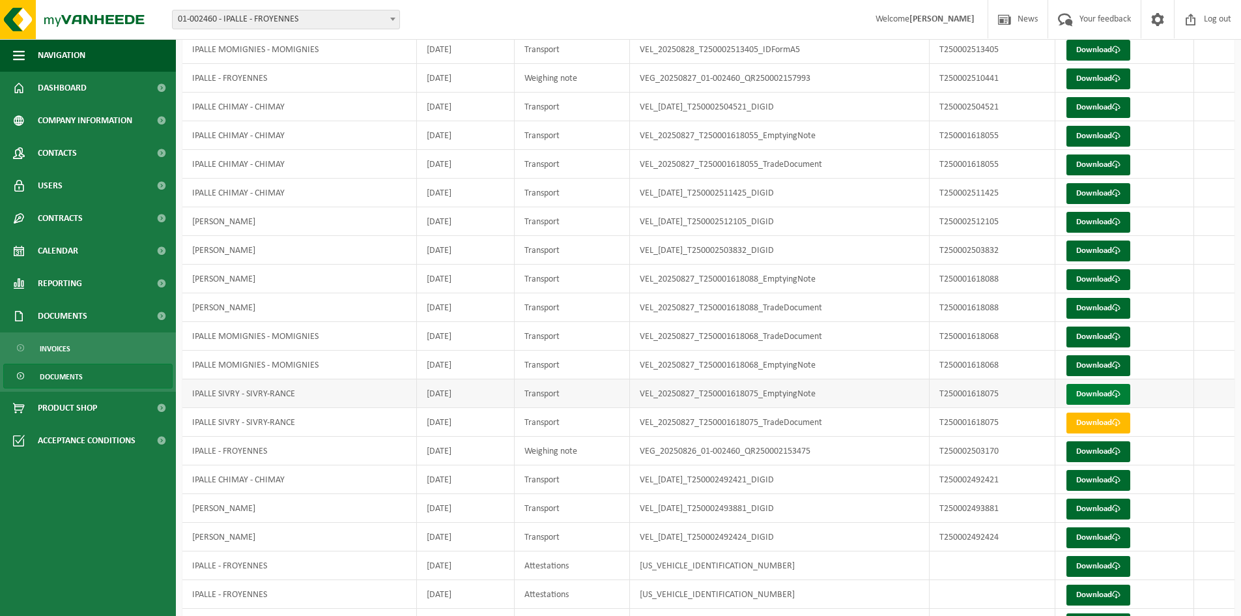
click at [1086, 397] on link "Download" at bounding box center [1098, 394] width 64 height 21
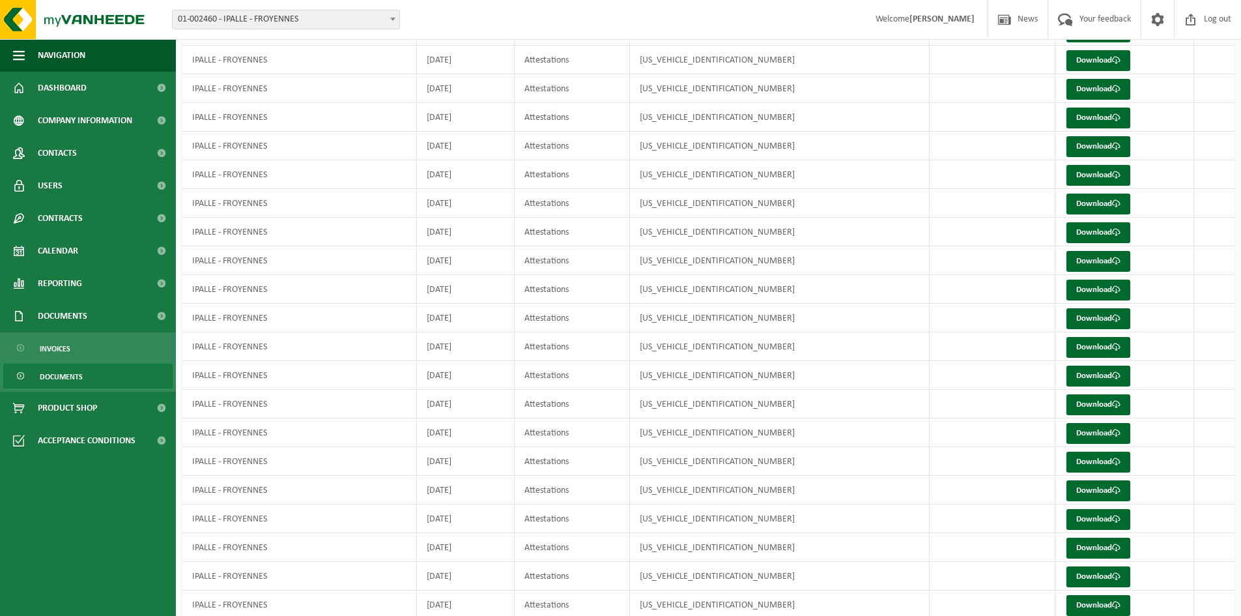
scroll to position [2494, 0]
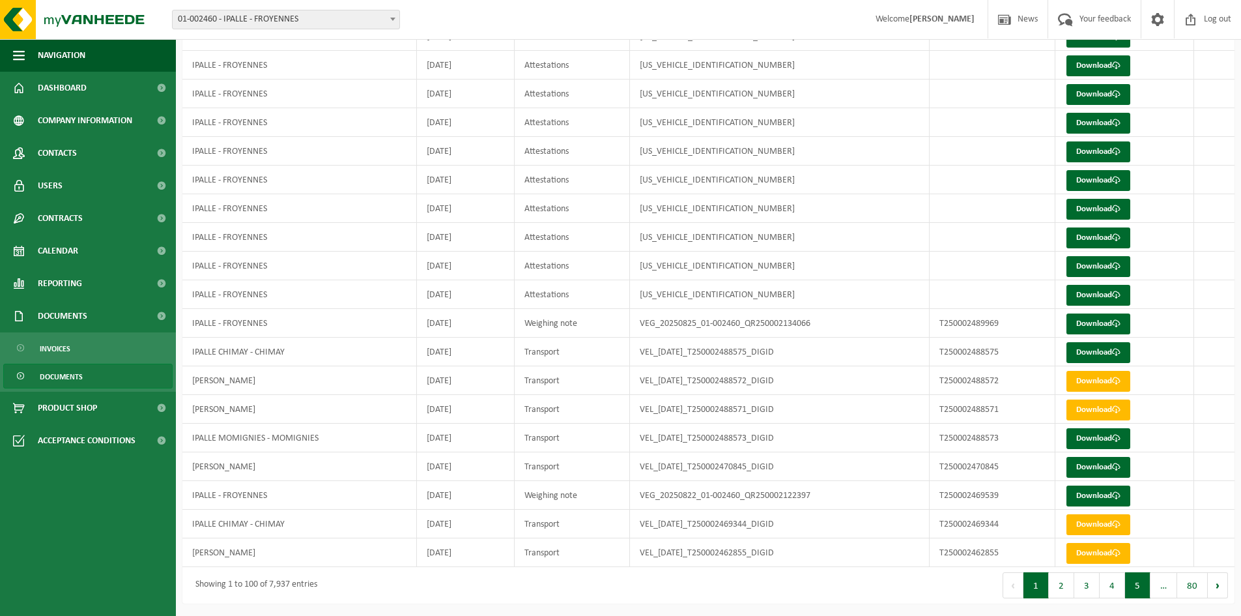
click at [1139, 586] on button "5" at bounding box center [1137, 585] width 25 height 26
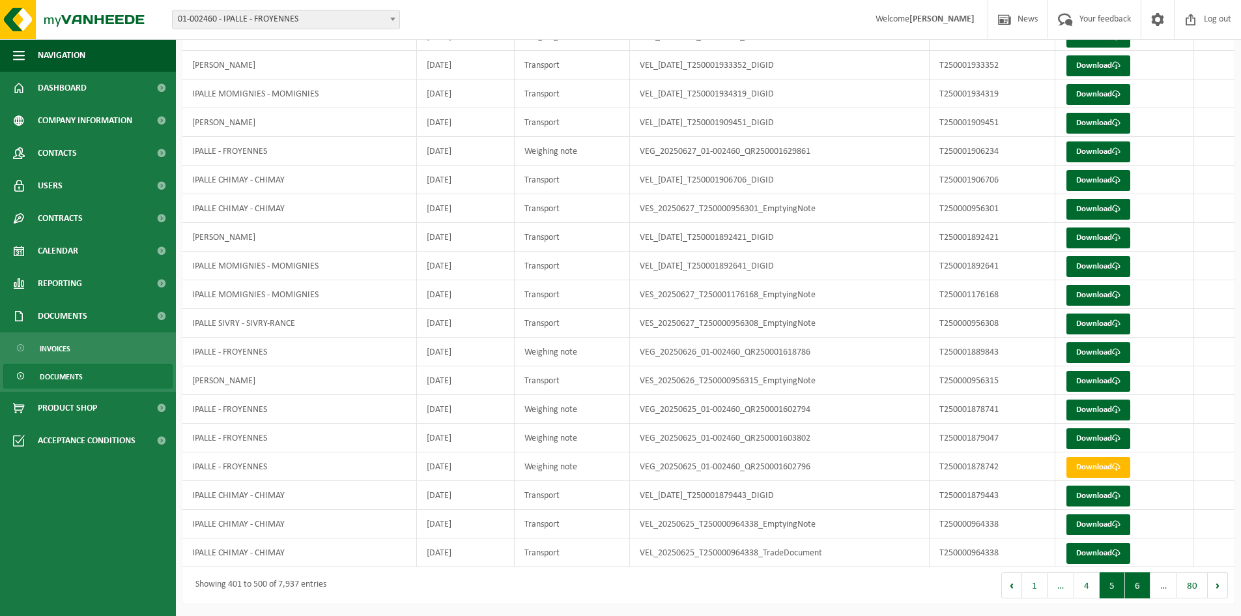
click at [1141, 587] on button "6" at bounding box center [1137, 585] width 25 height 26
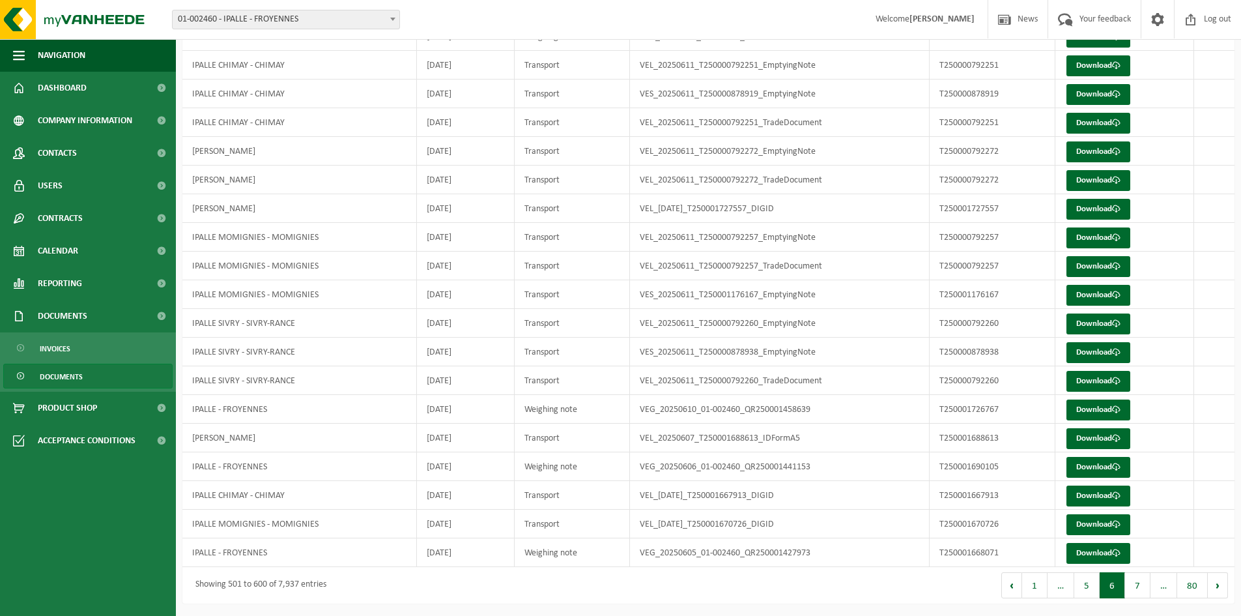
click at [1141, 587] on button "7" at bounding box center [1137, 585] width 25 height 26
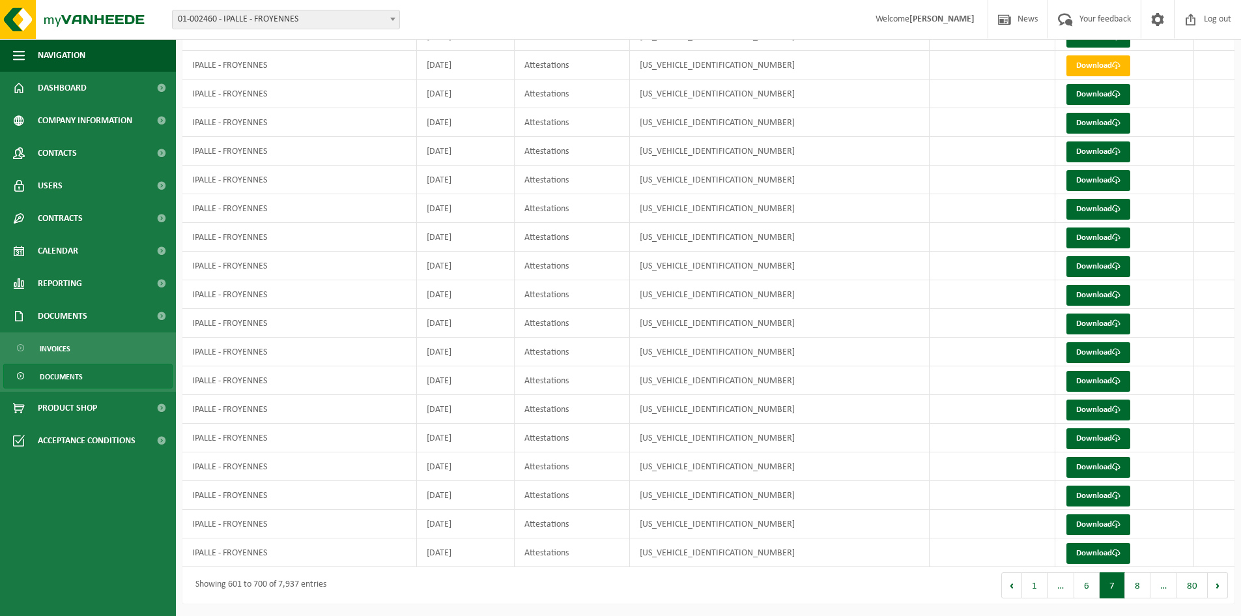
click at [1141, 587] on button "8" at bounding box center [1137, 585] width 25 height 26
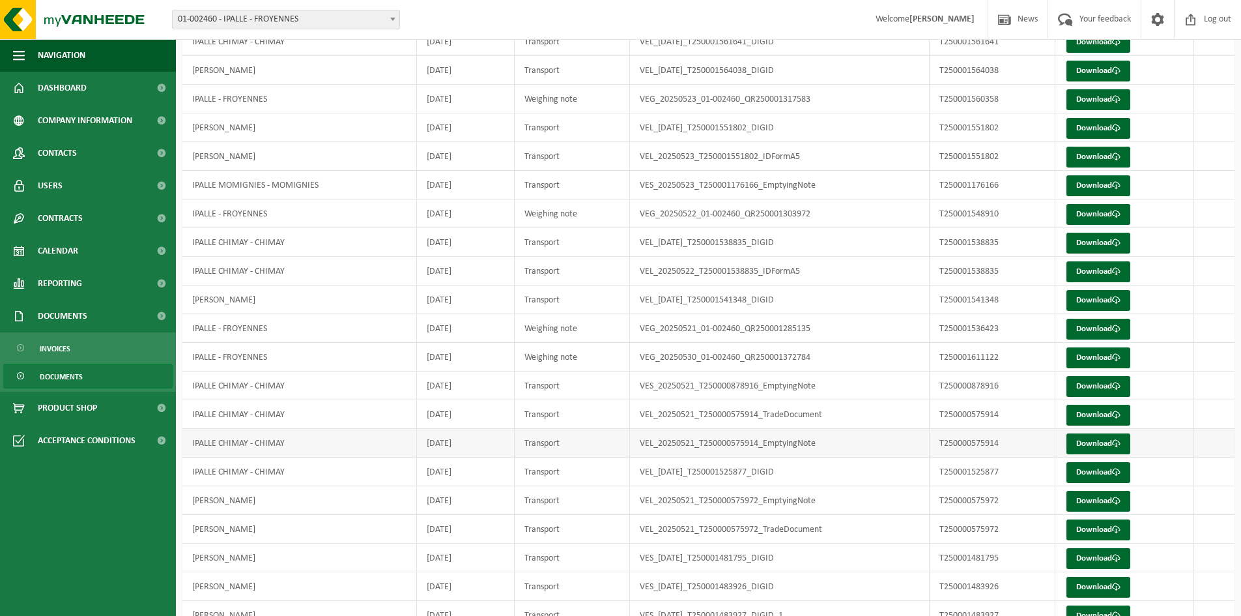
scroll to position [279, 0]
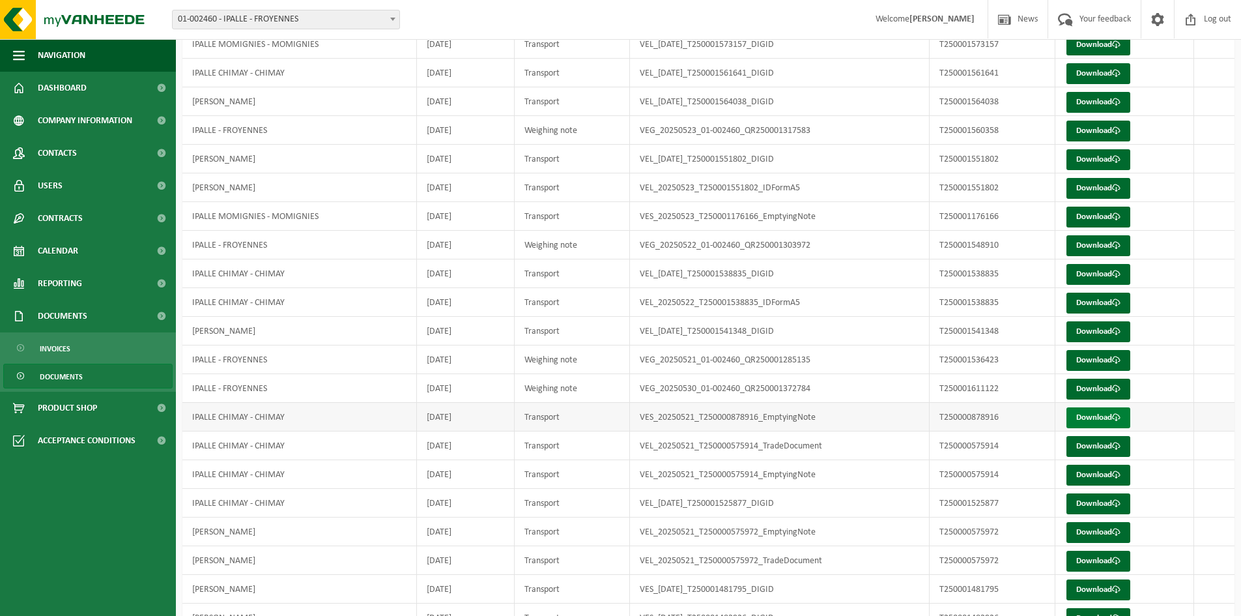
click at [1104, 421] on link "Download" at bounding box center [1098, 417] width 64 height 21
click at [1100, 441] on link "Download" at bounding box center [1098, 446] width 64 height 21
click at [1094, 473] on link "Download" at bounding box center [1098, 474] width 64 height 21
click at [1096, 504] on link "Download" at bounding box center [1098, 503] width 64 height 21
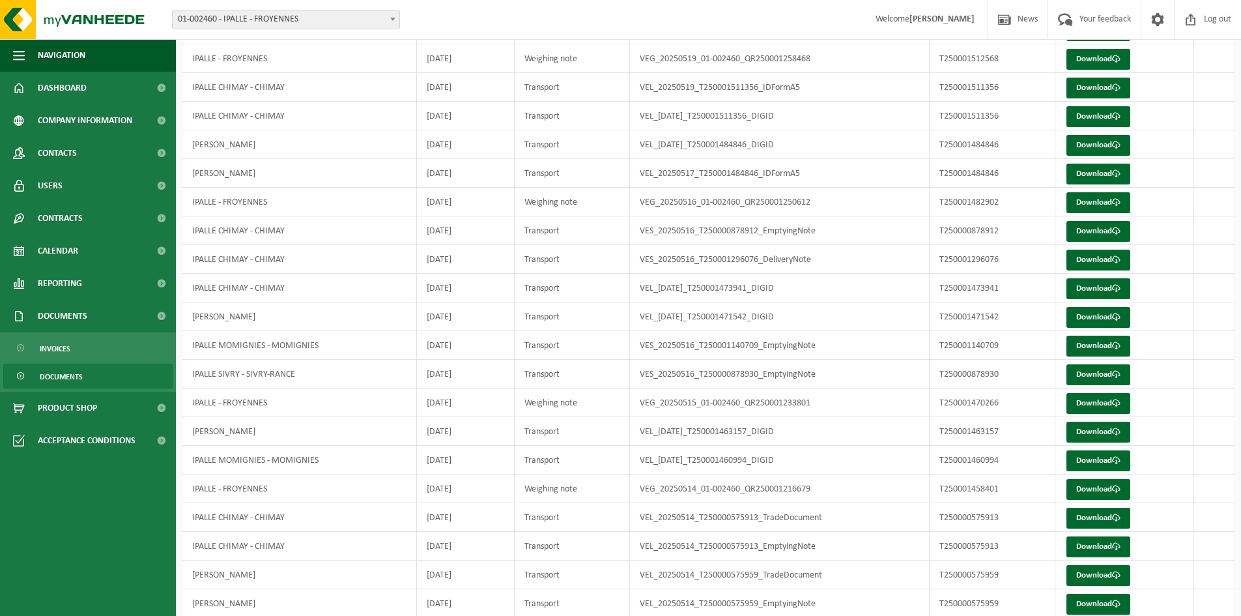
scroll to position [1191, 0]
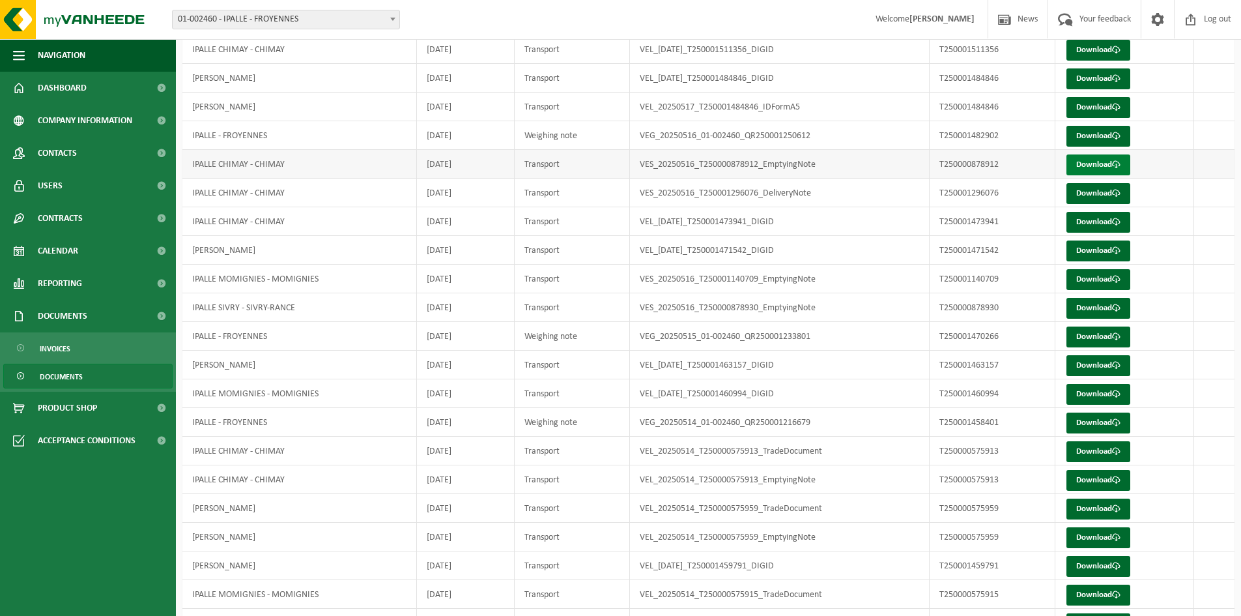
click at [1094, 167] on link "Download" at bounding box center [1098, 164] width 64 height 21
click at [1098, 197] on link "Download" at bounding box center [1098, 193] width 64 height 21
click at [1094, 219] on link "Download" at bounding box center [1098, 222] width 64 height 21
